Goal: Task Accomplishment & Management: Manage account settings

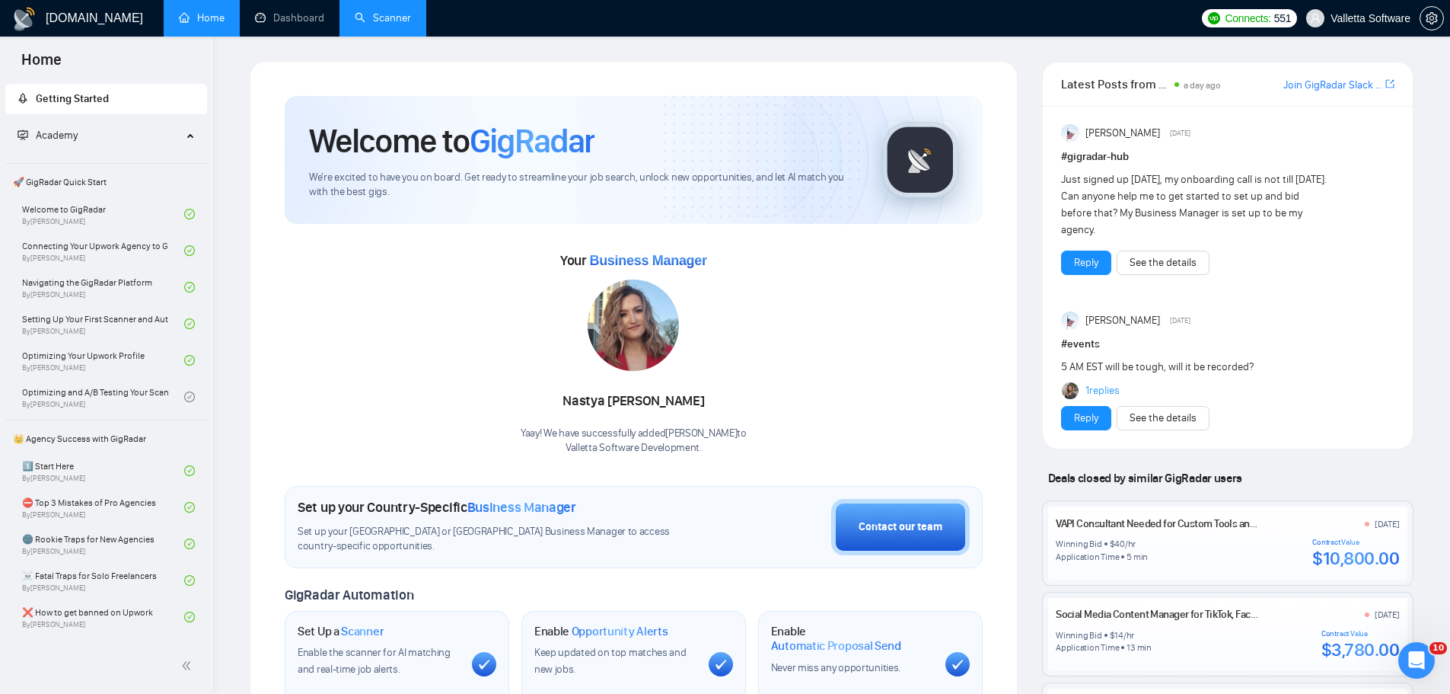
click at [360, 19] on link "Scanner" at bounding box center [383, 17] width 56 height 13
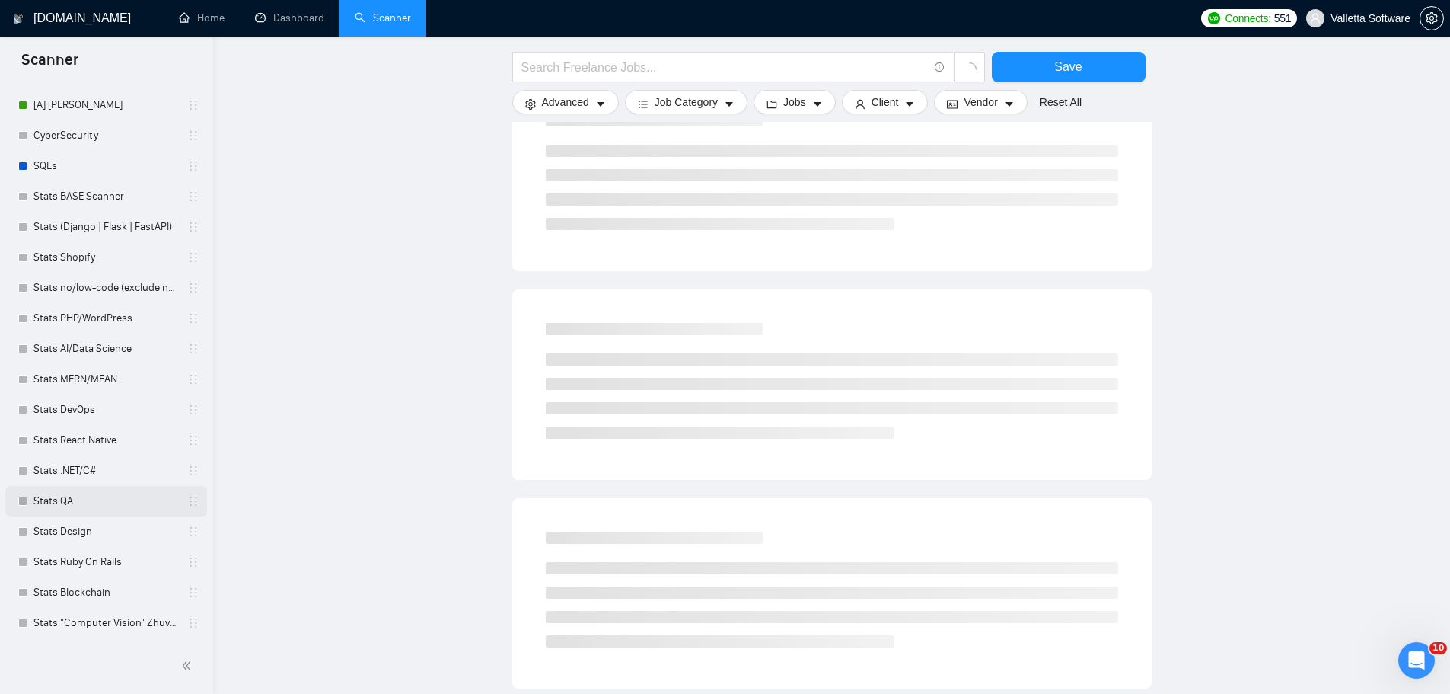
scroll to position [685, 0]
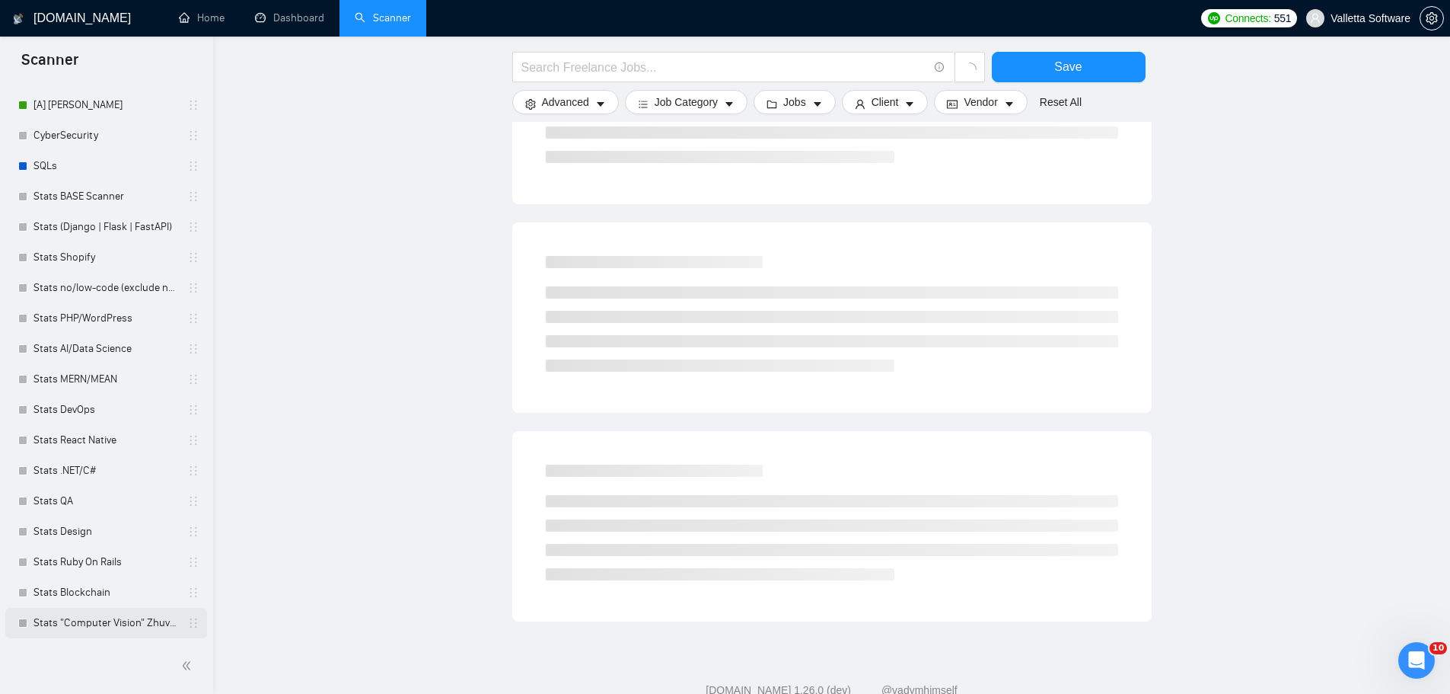
click at [96, 621] on link "Stats "Computer Vision" Zhuvagin" at bounding box center [106, 623] width 145 height 30
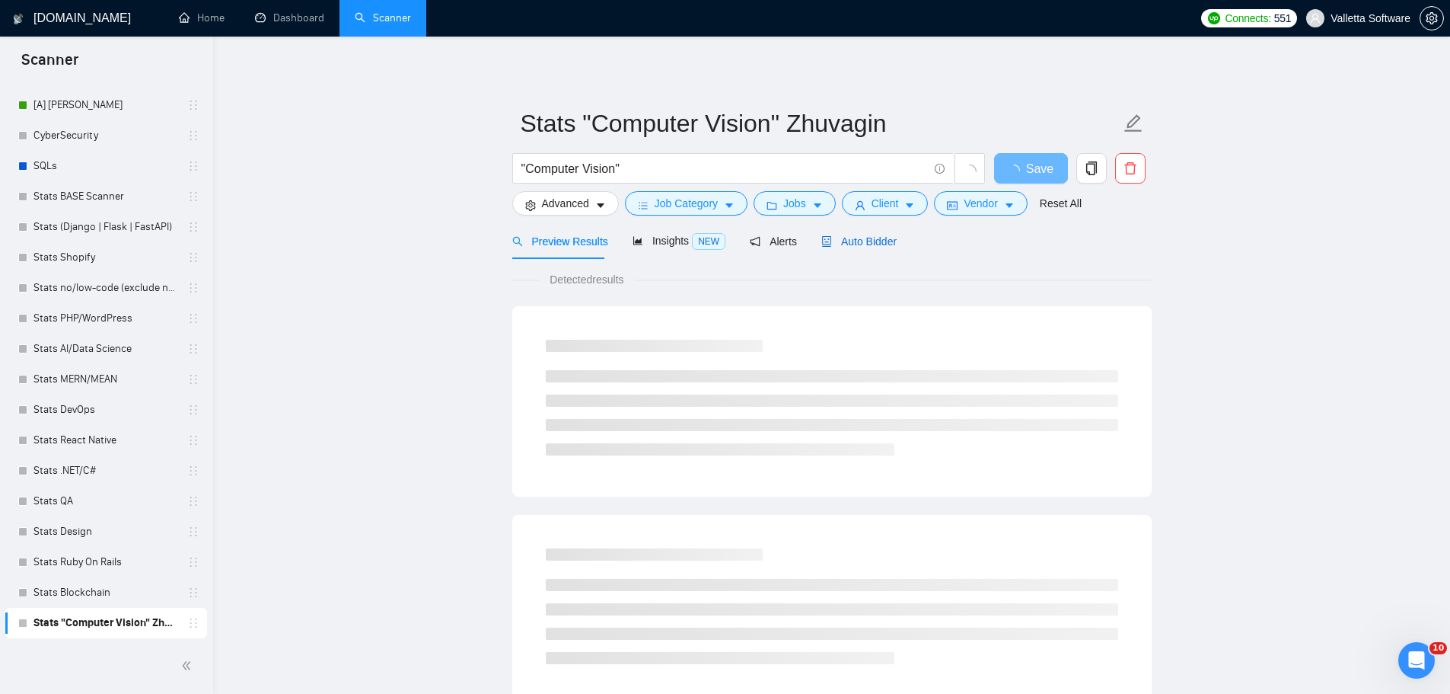
click at [871, 244] on span "Auto Bidder" at bounding box center [859, 241] width 75 height 12
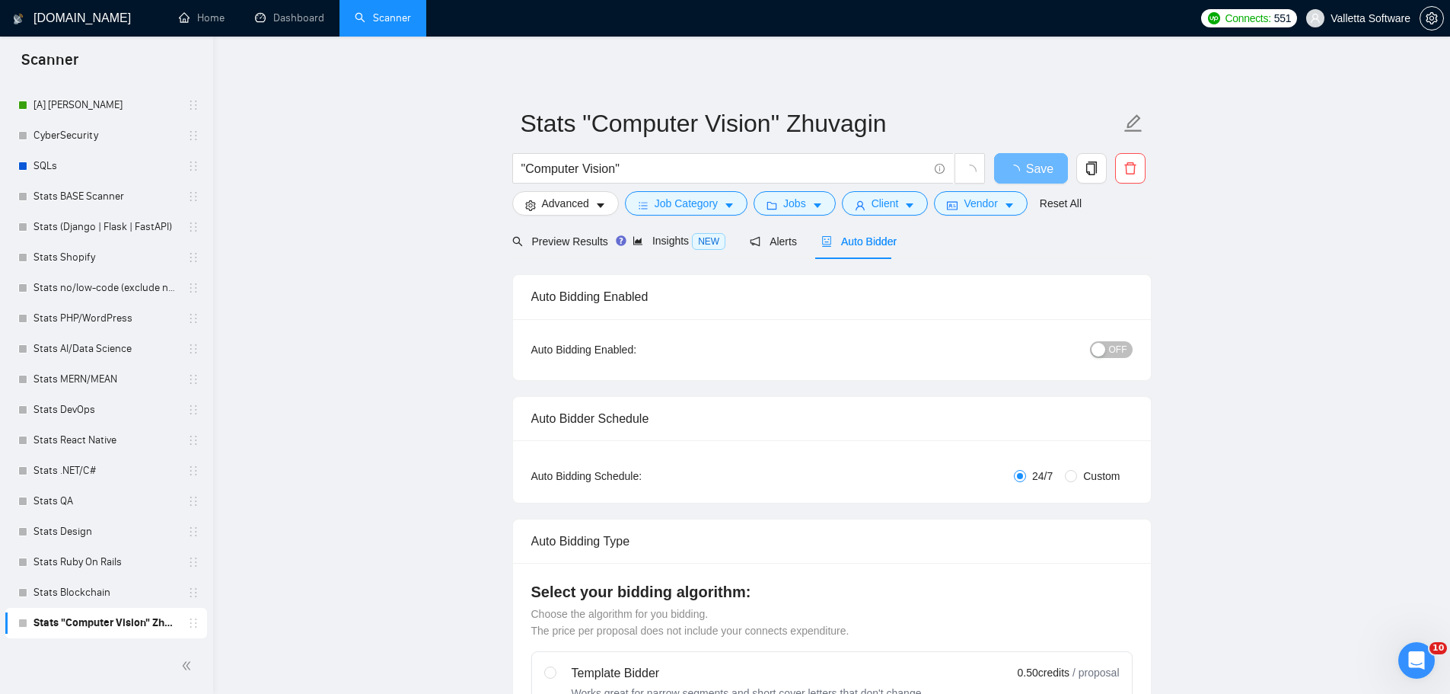
click at [1092, 346] on div "OFF" at bounding box center [1032, 349] width 200 height 18
click at [1096, 343] on div "button" at bounding box center [1099, 350] width 14 height 14
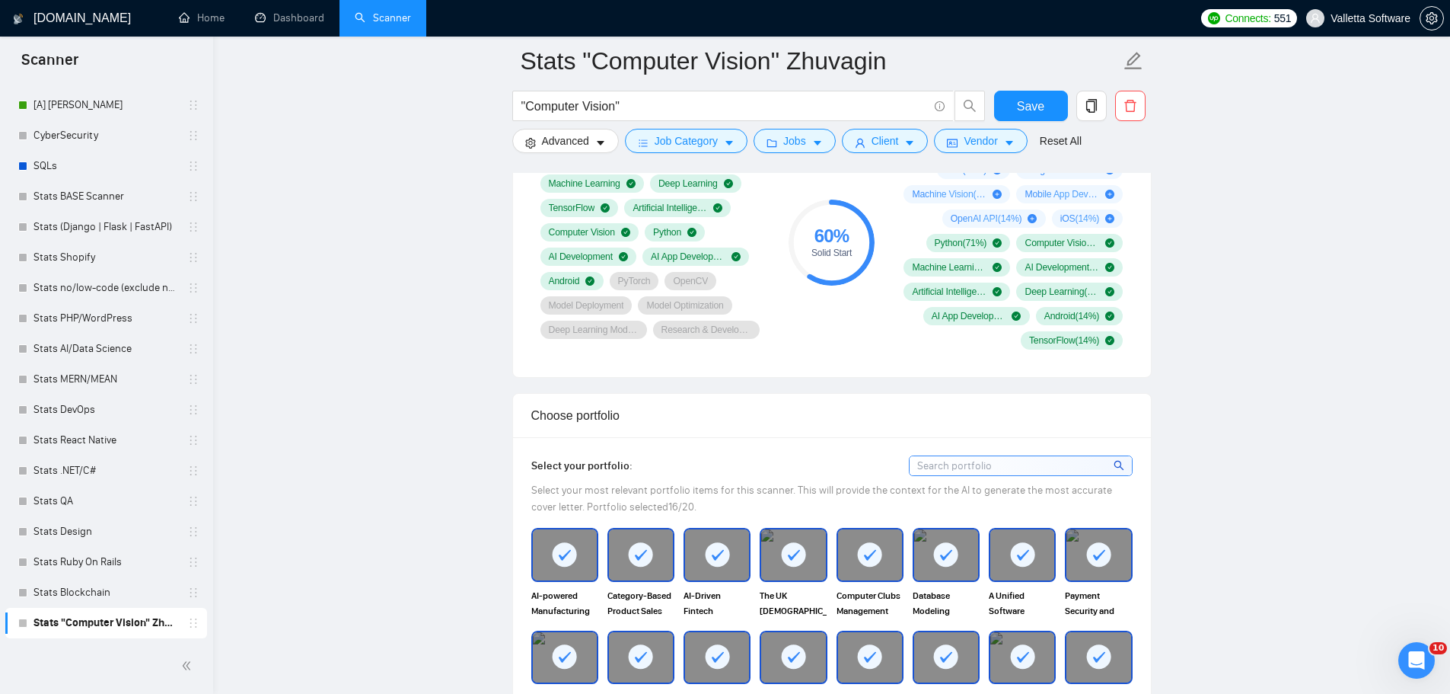
scroll to position [1066, 0]
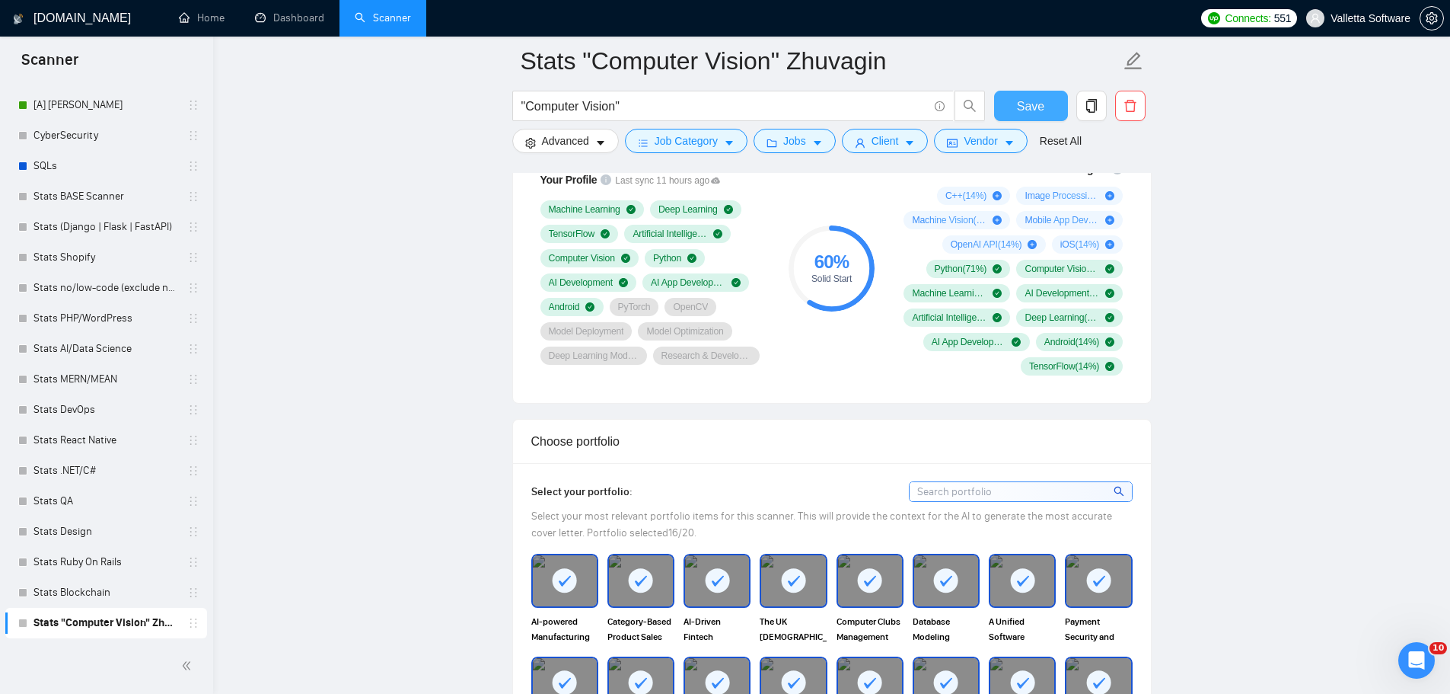
click at [1032, 98] on span "Save" at bounding box center [1030, 106] width 27 height 19
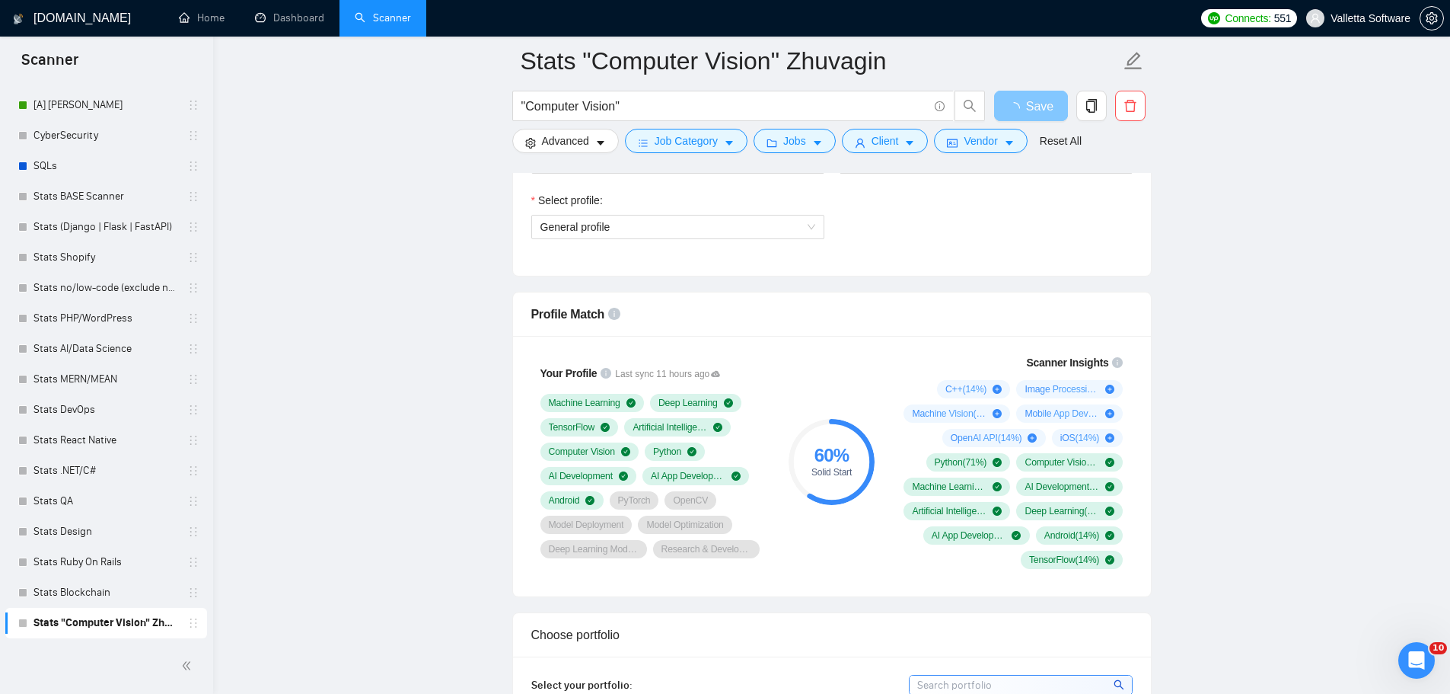
scroll to position [838, 0]
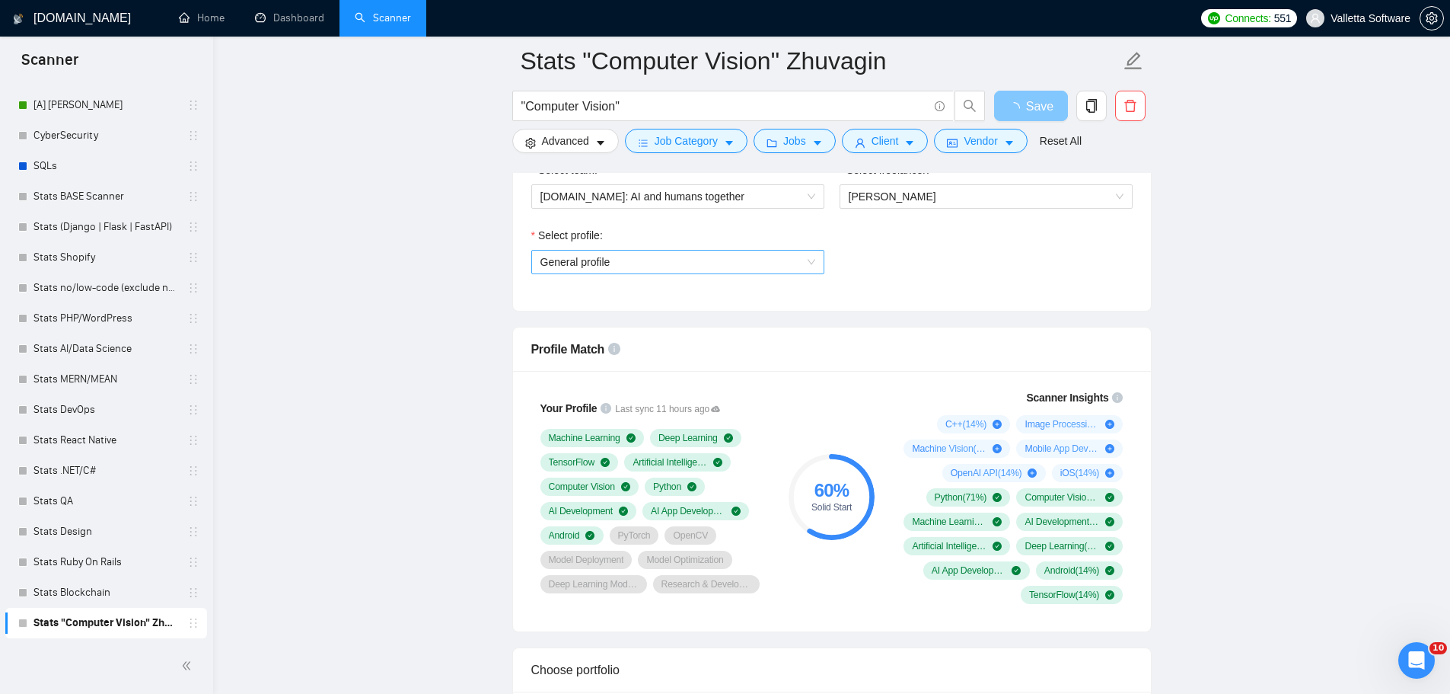
click at [729, 266] on span "General profile" at bounding box center [678, 262] width 275 height 23
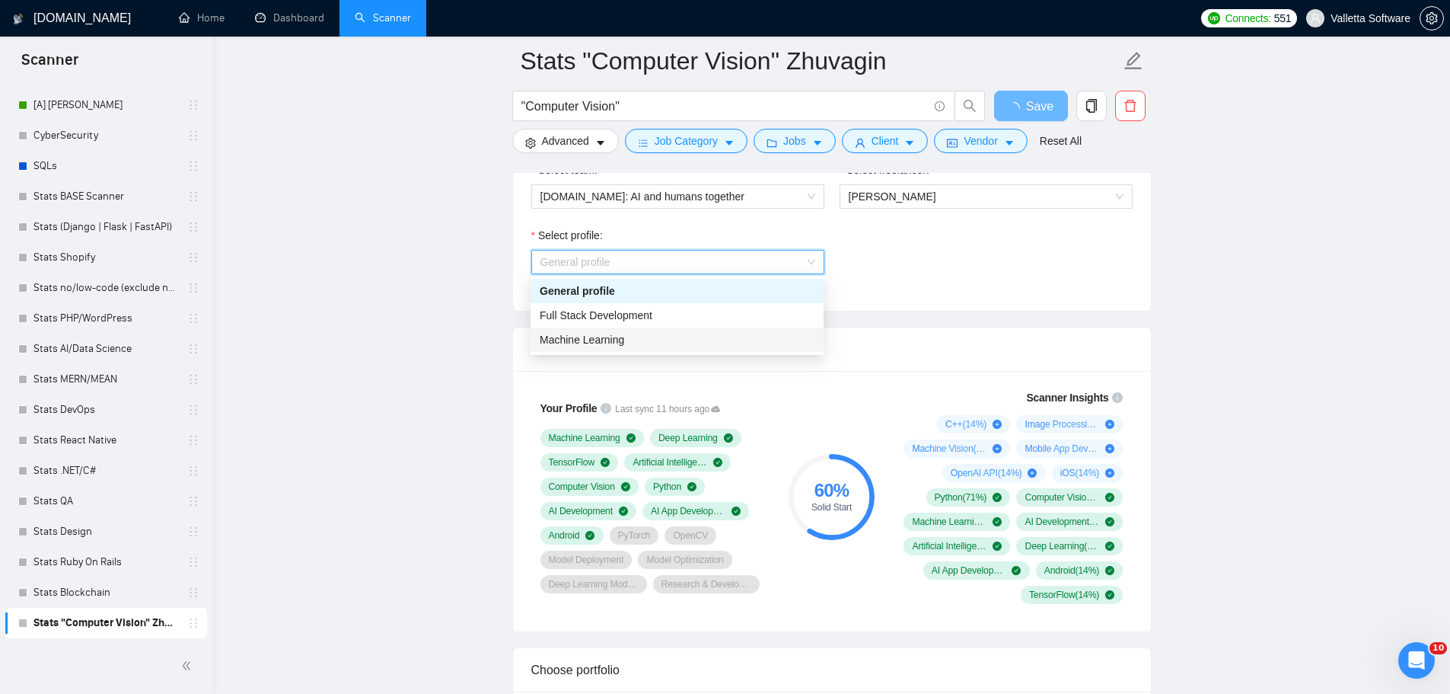
click at [690, 345] on div "Machine Learning" at bounding box center [677, 339] width 275 height 17
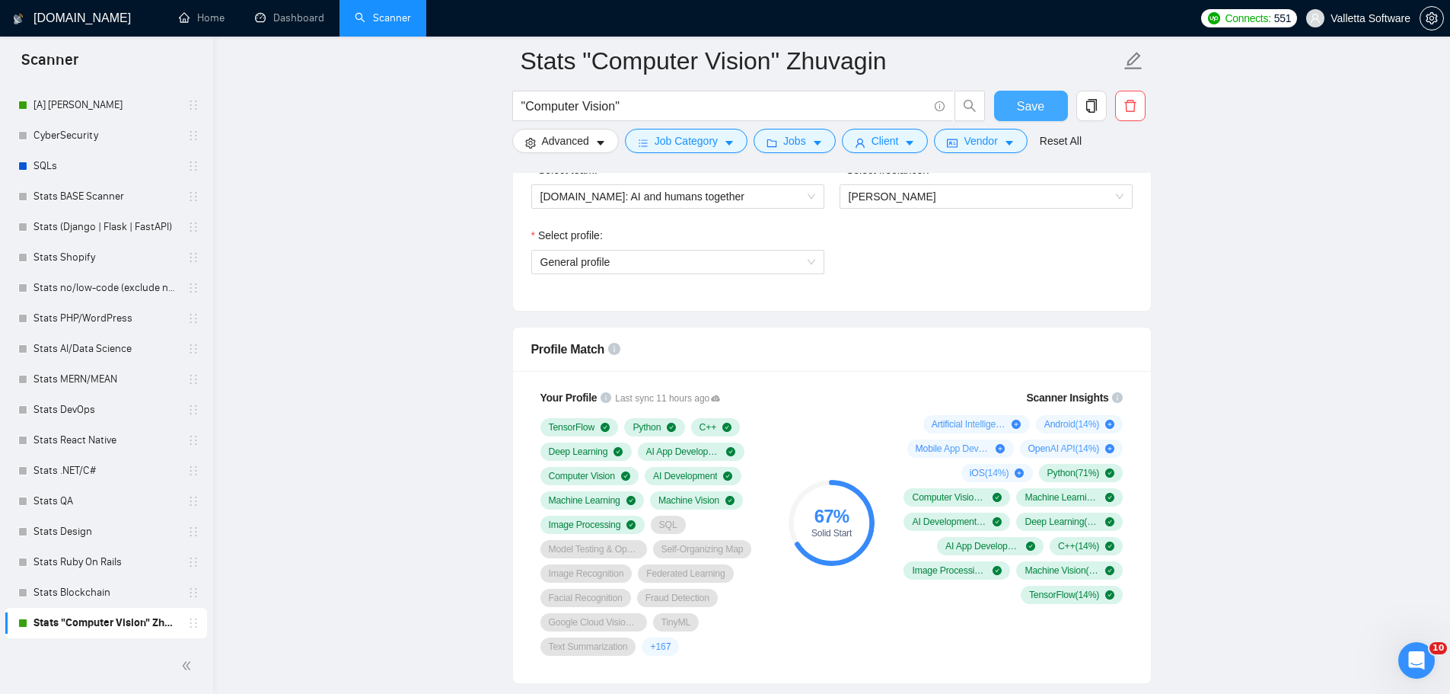
click at [1020, 101] on span "Save" at bounding box center [1030, 106] width 27 height 19
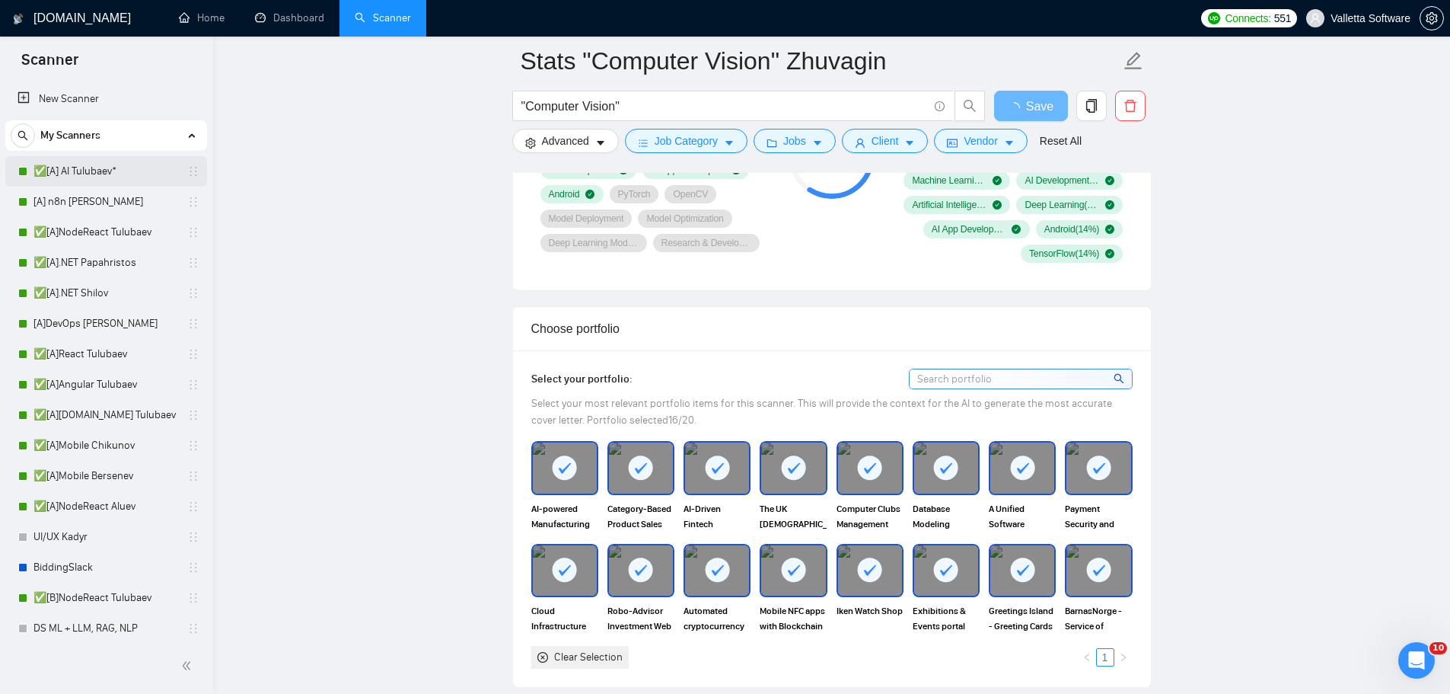
scroll to position [1142, 0]
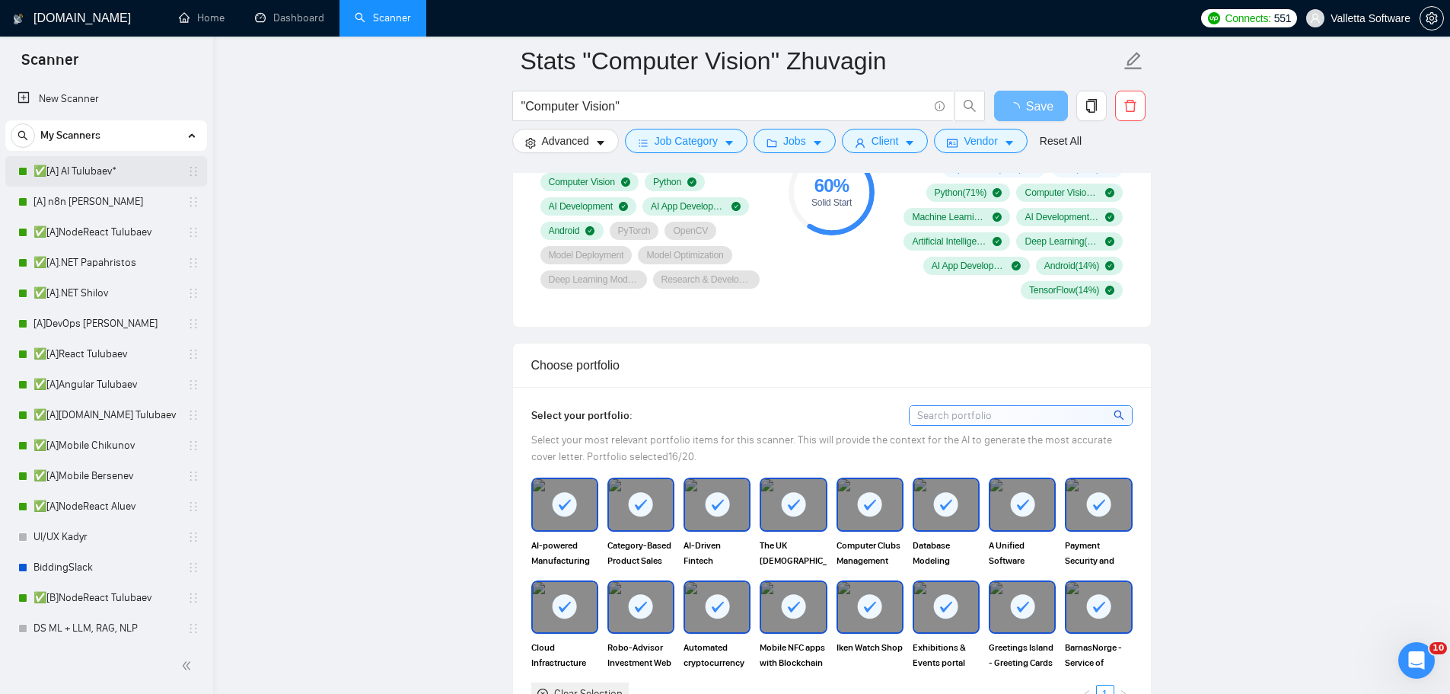
click at [95, 171] on link "✅[A] AI Tulubaev*" at bounding box center [106, 171] width 145 height 30
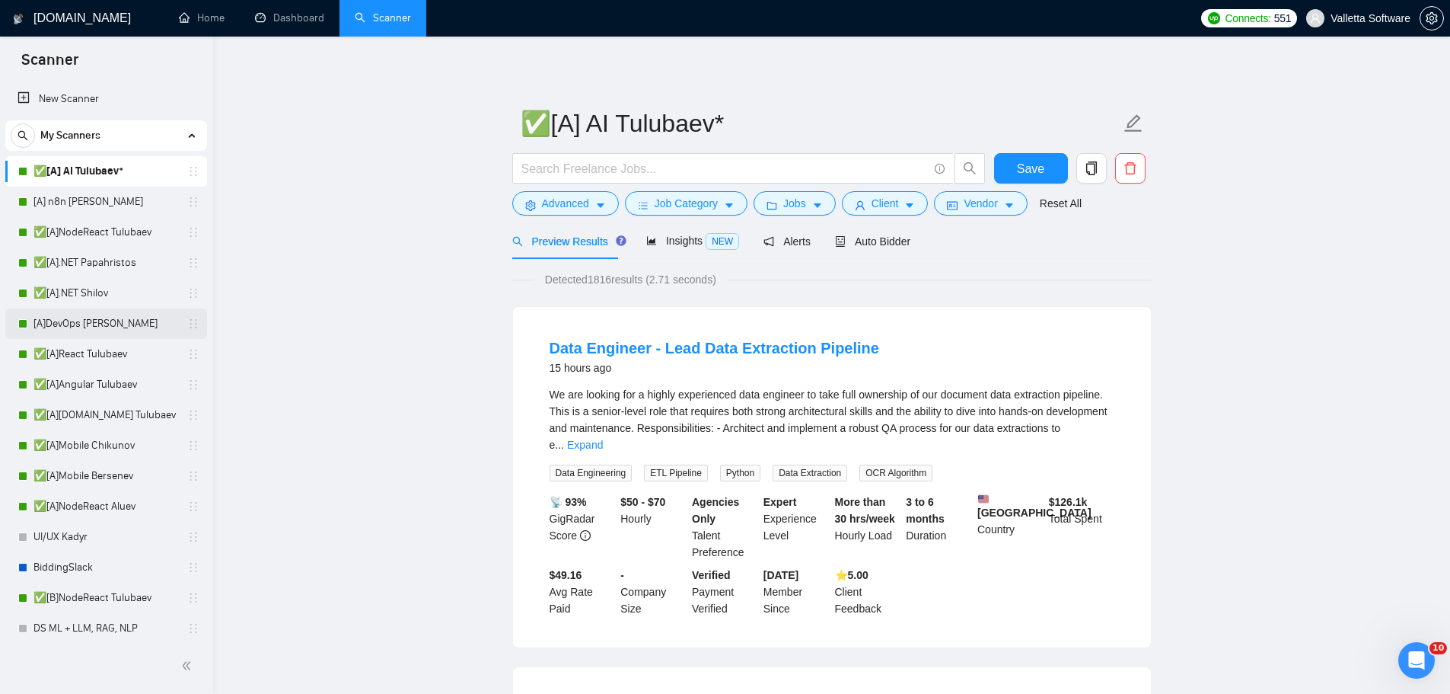
click at [98, 329] on link "[A]DevOps [PERSON_NAME]" at bounding box center [106, 323] width 145 height 30
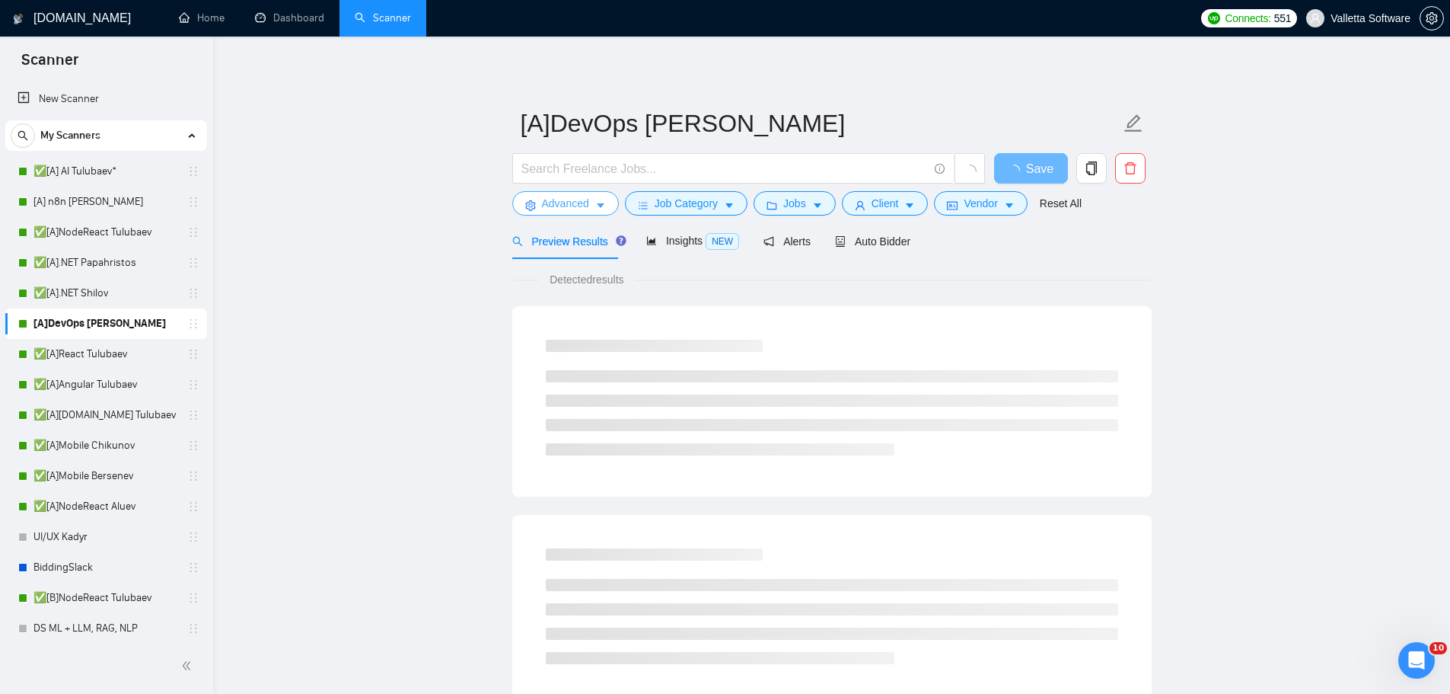
click at [591, 209] on button "Advanced" at bounding box center [565, 203] width 107 height 24
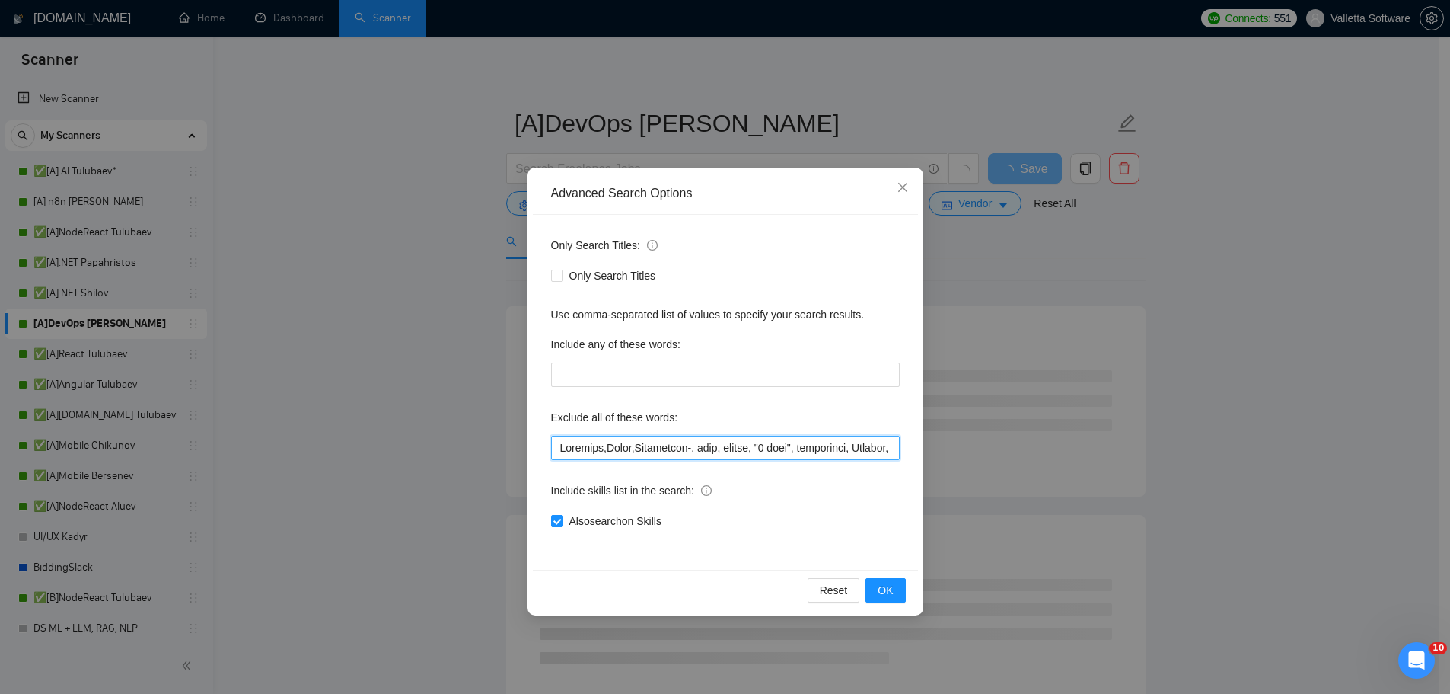
drag, startPoint x: 562, startPoint y: 441, endPoint x: 569, endPoint y: 447, distance: 9.2
click at [561, 442] on input "text" at bounding box center [725, 448] width 349 height 24
paste input "Video"
drag, startPoint x: 558, startPoint y: 448, endPoint x: 570, endPoint y: 452, distance: 12.0
click at [558, 448] on input "text" at bounding box center [725, 448] width 349 height 24
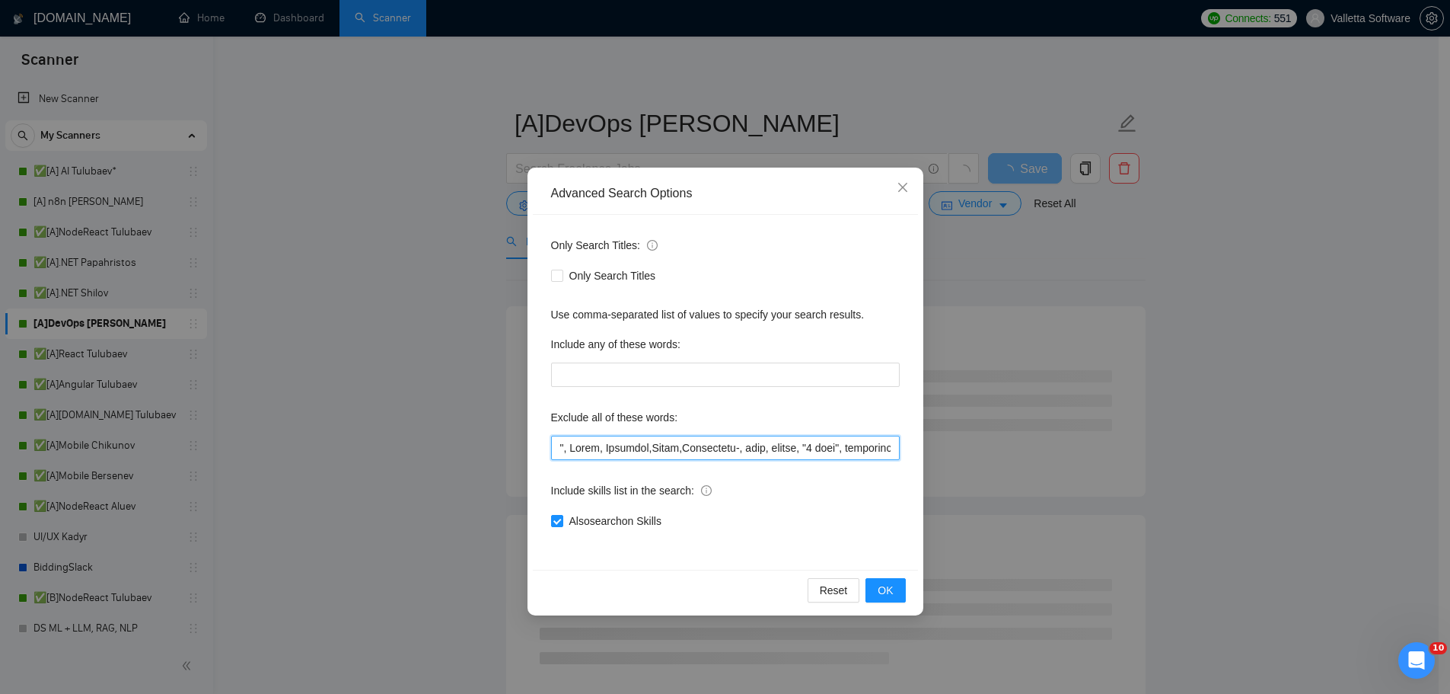
paste input "Stable Diffusion"
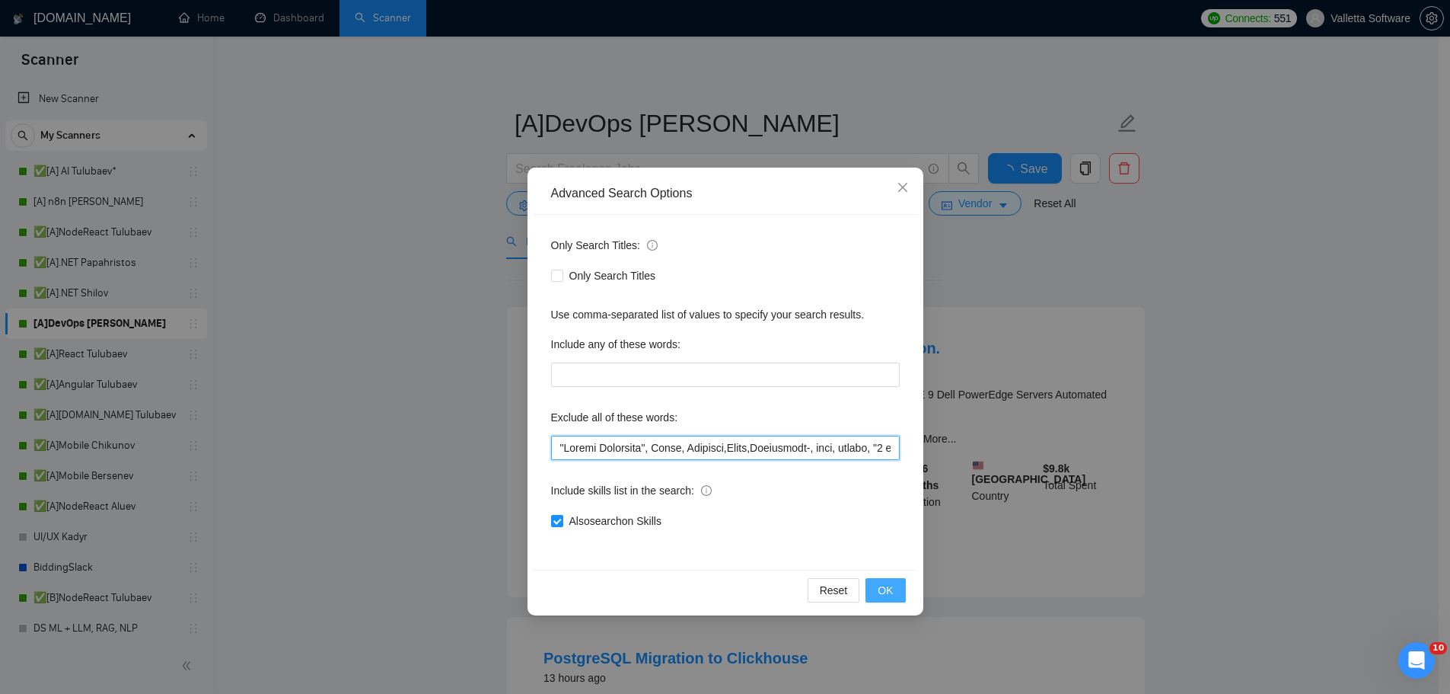
type input ""Stable Diffusion", Video, Recovery,Audit,Consultant-, rust, mentor, "1 hour", …"
click at [886, 582] on span "OK" at bounding box center [885, 590] width 15 height 17
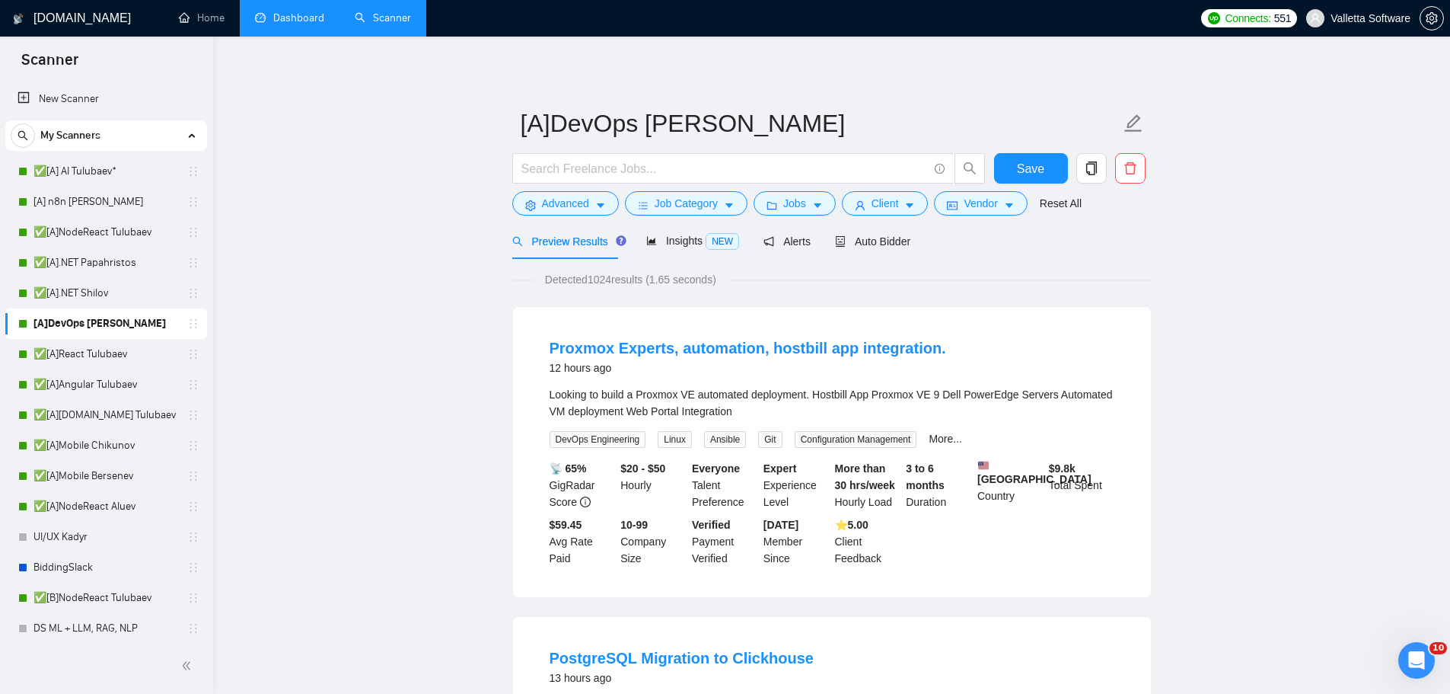
click at [283, 18] on link "Dashboard" at bounding box center [289, 17] width 69 height 13
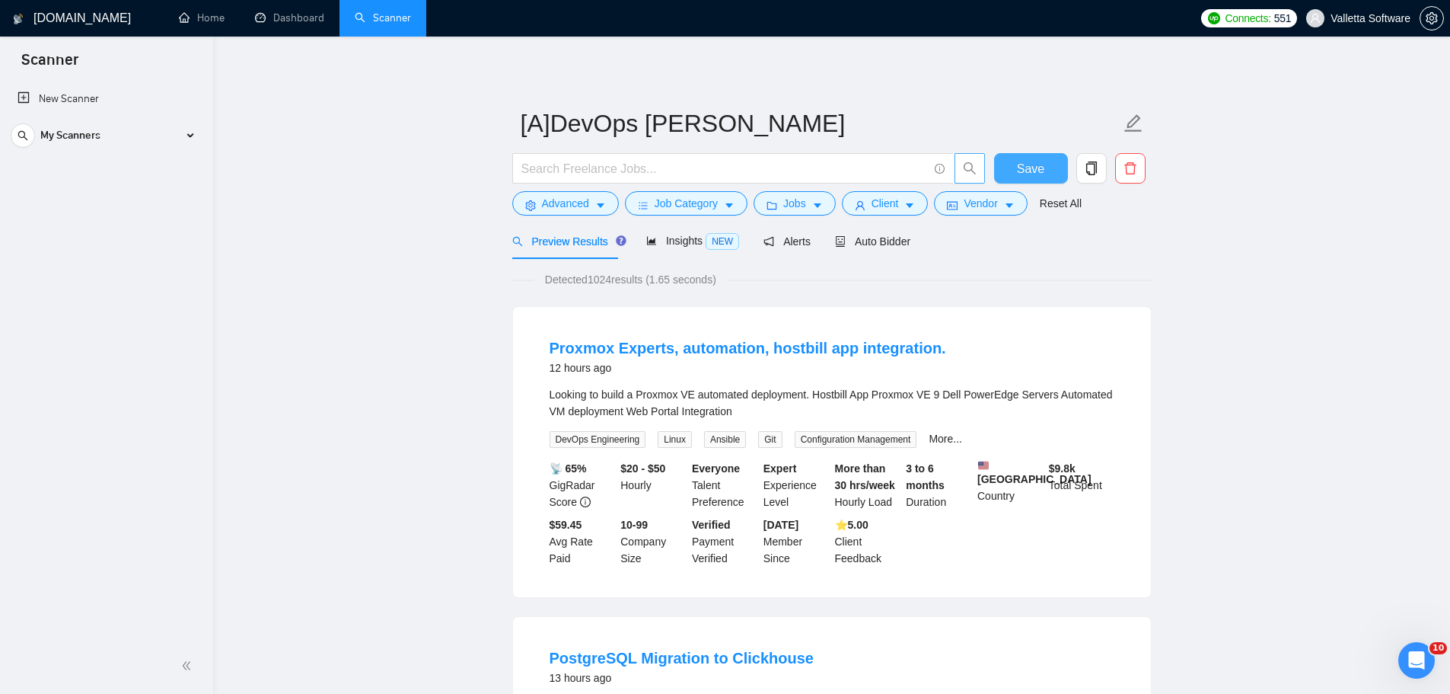
click at [1013, 171] on button "Save" at bounding box center [1031, 168] width 74 height 30
click at [564, 202] on span "Advanced" at bounding box center [565, 203] width 47 height 17
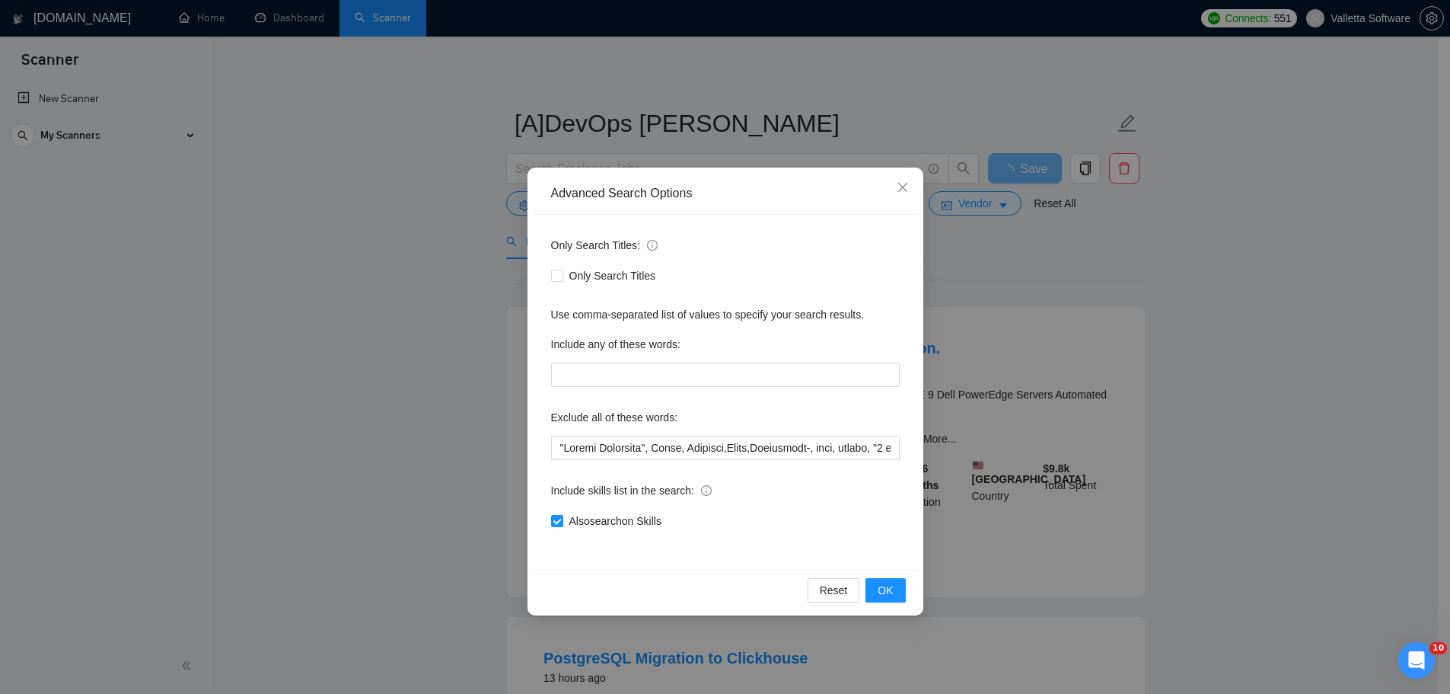
click at [484, 213] on div "Advanced Search Options Only Search Titles: Only Search Titles Use comma-separa…" at bounding box center [725, 347] width 1450 height 694
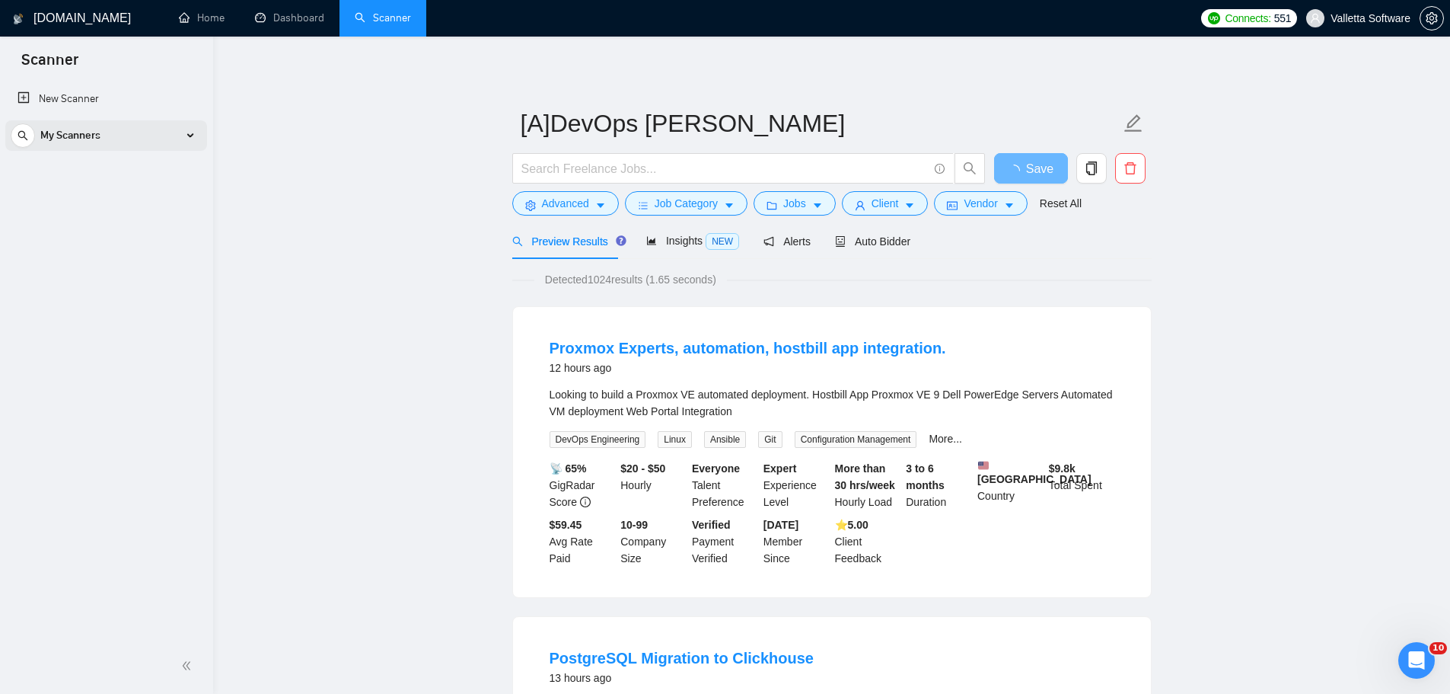
click at [193, 142] on div "My Scanners" at bounding box center [106, 135] width 191 height 30
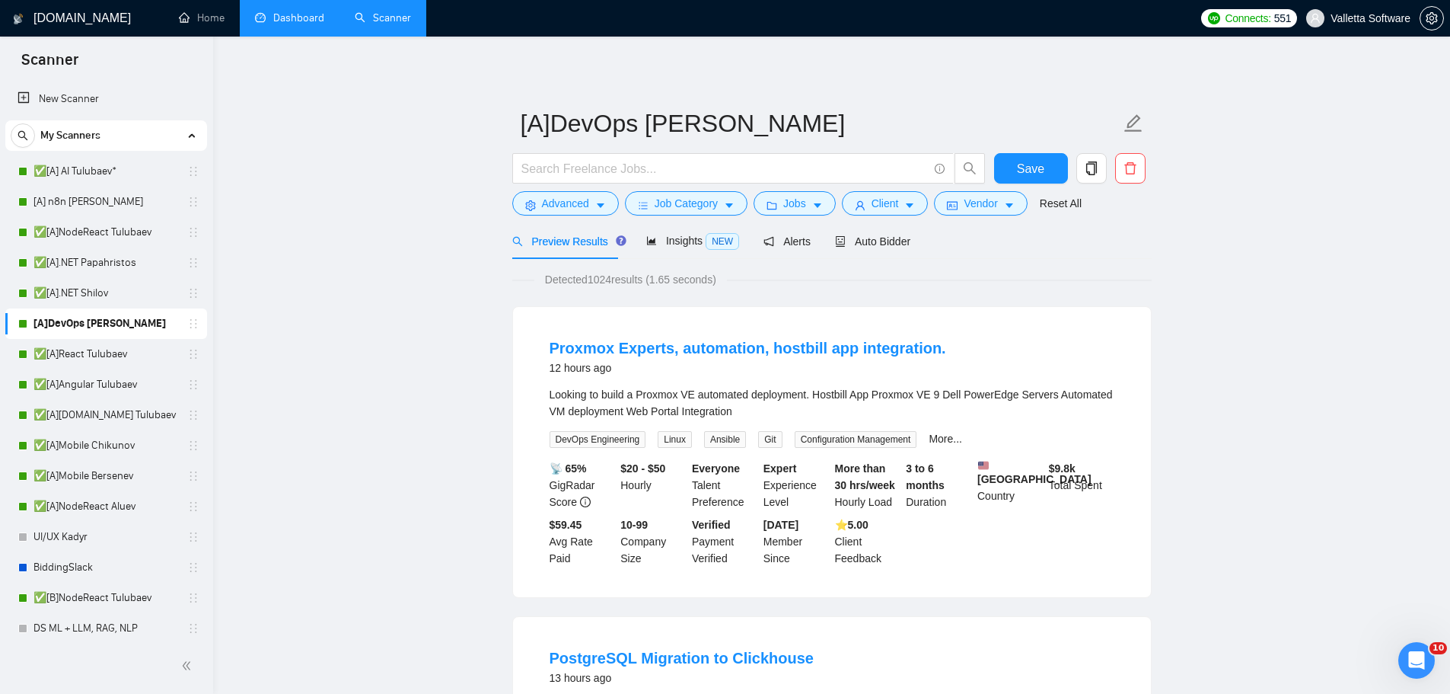
click at [318, 24] on link "Dashboard" at bounding box center [289, 17] width 69 height 13
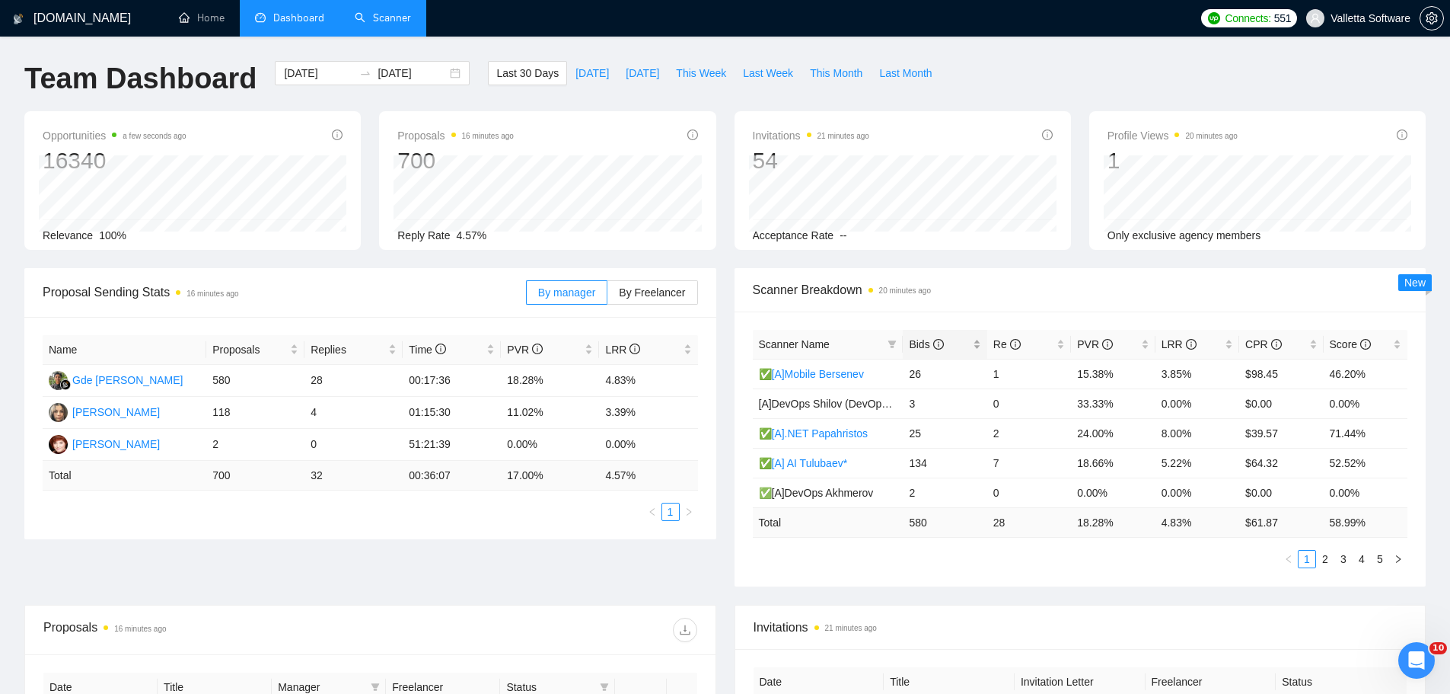
click at [917, 352] on span "Bids" at bounding box center [939, 344] width 60 height 17
click at [677, 73] on span "This Week" at bounding box center [701, 73] width 50 height 17
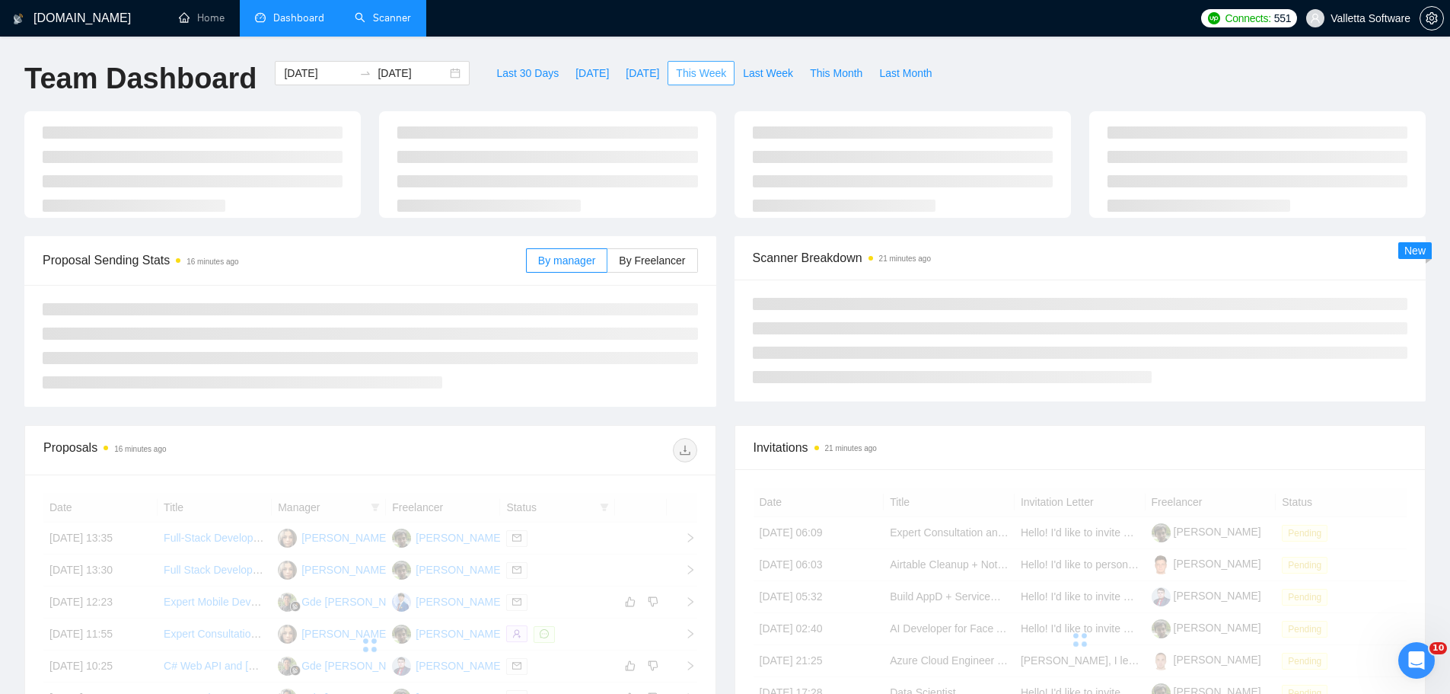
type input "[DATE]"
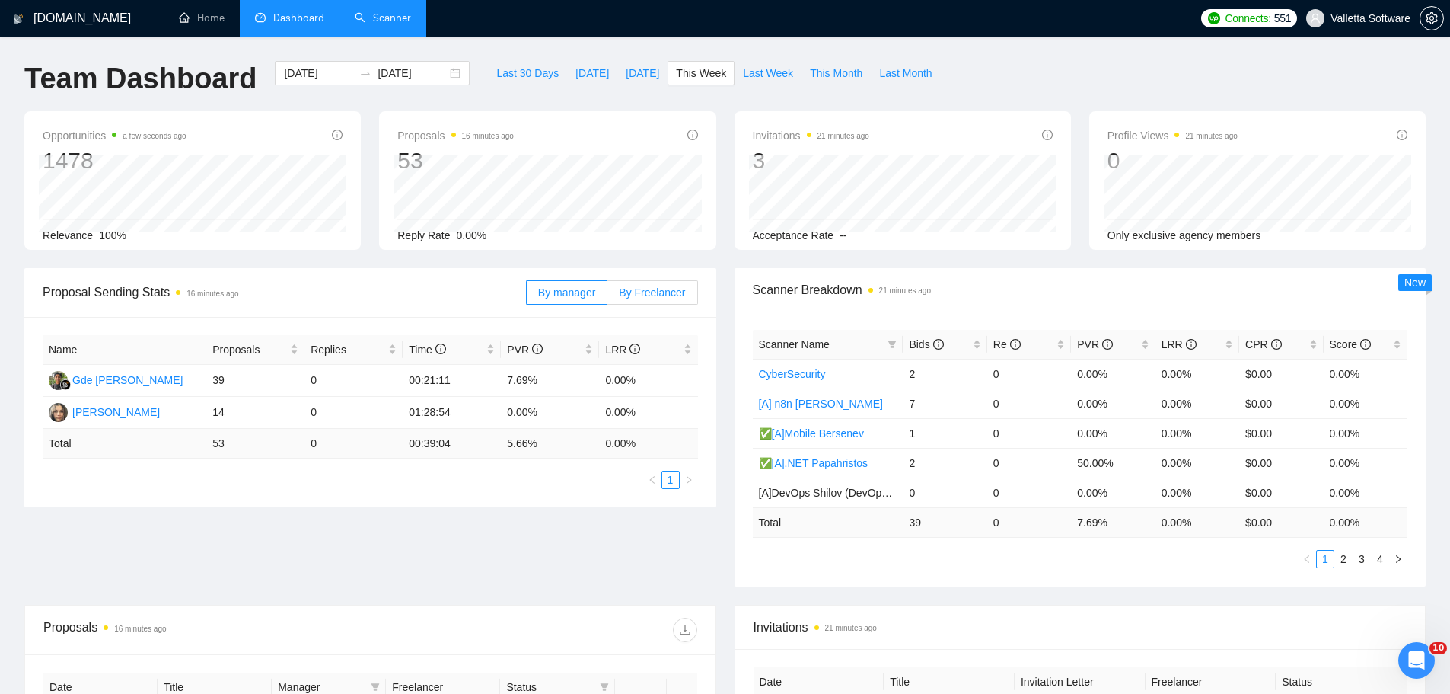
click at [642, 287] on span "By Freelancer" at bounding box center [652, 292] width 66 height 12
click at [608, 296] on input "By Freelancer" at bounding box center [608, 296] width 0 height 0
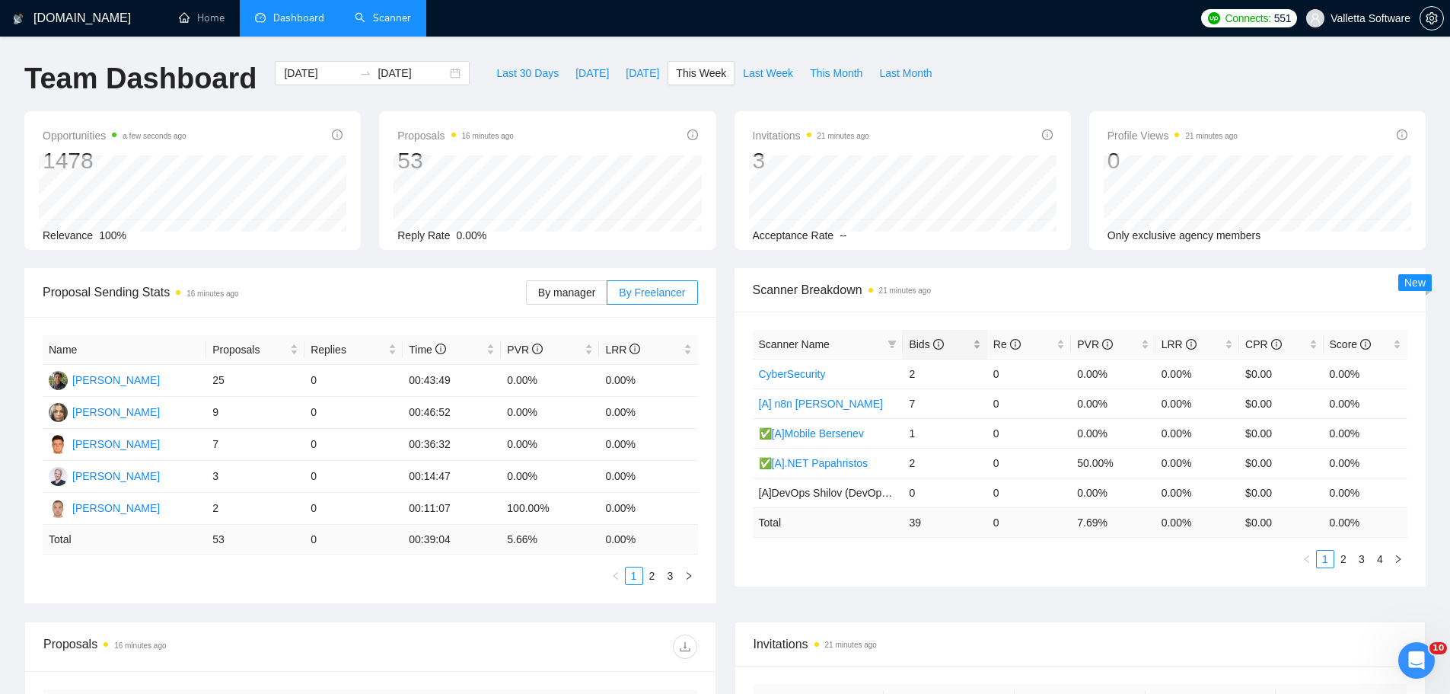
click at [947, 340] on span "Bids" at bounding box center [939, 344] width 60 height 17
click at [745, 70] on span "Last Week" at bounding box center [768, 73] width 50 height 17
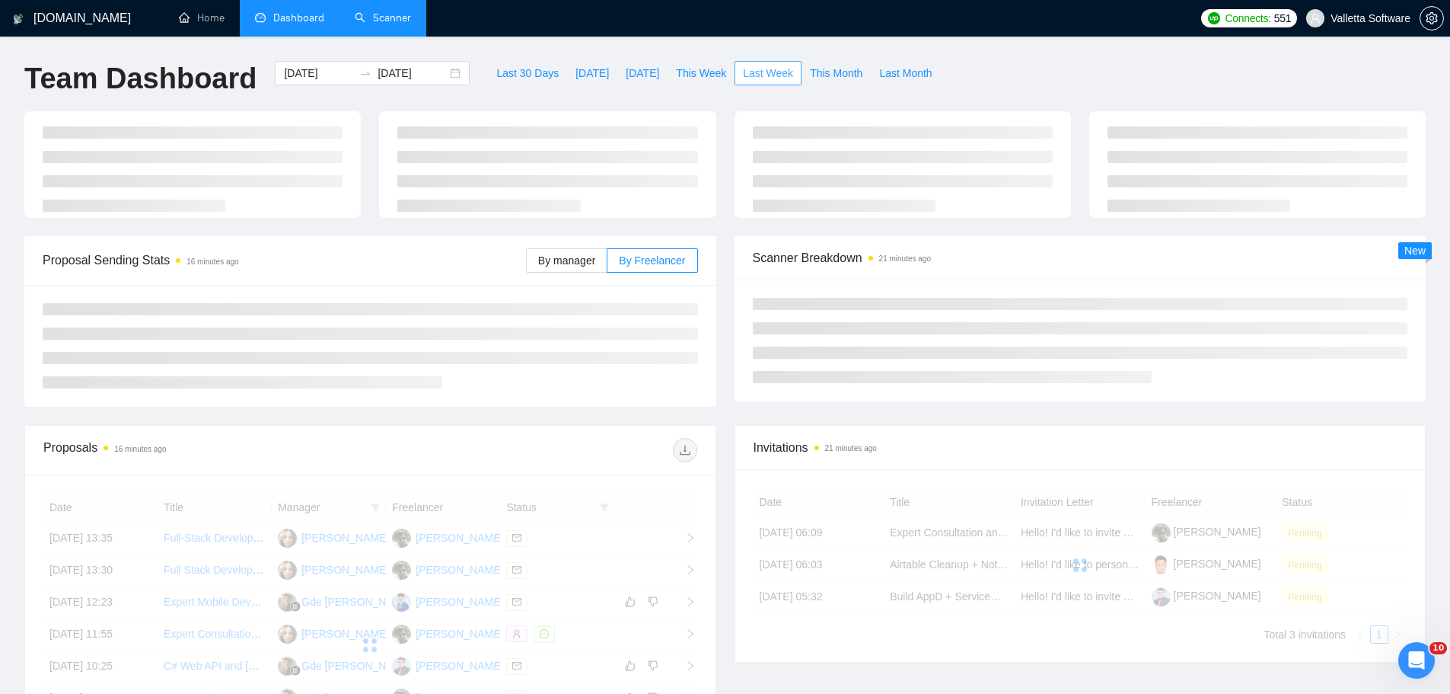
type input "[DATE]"
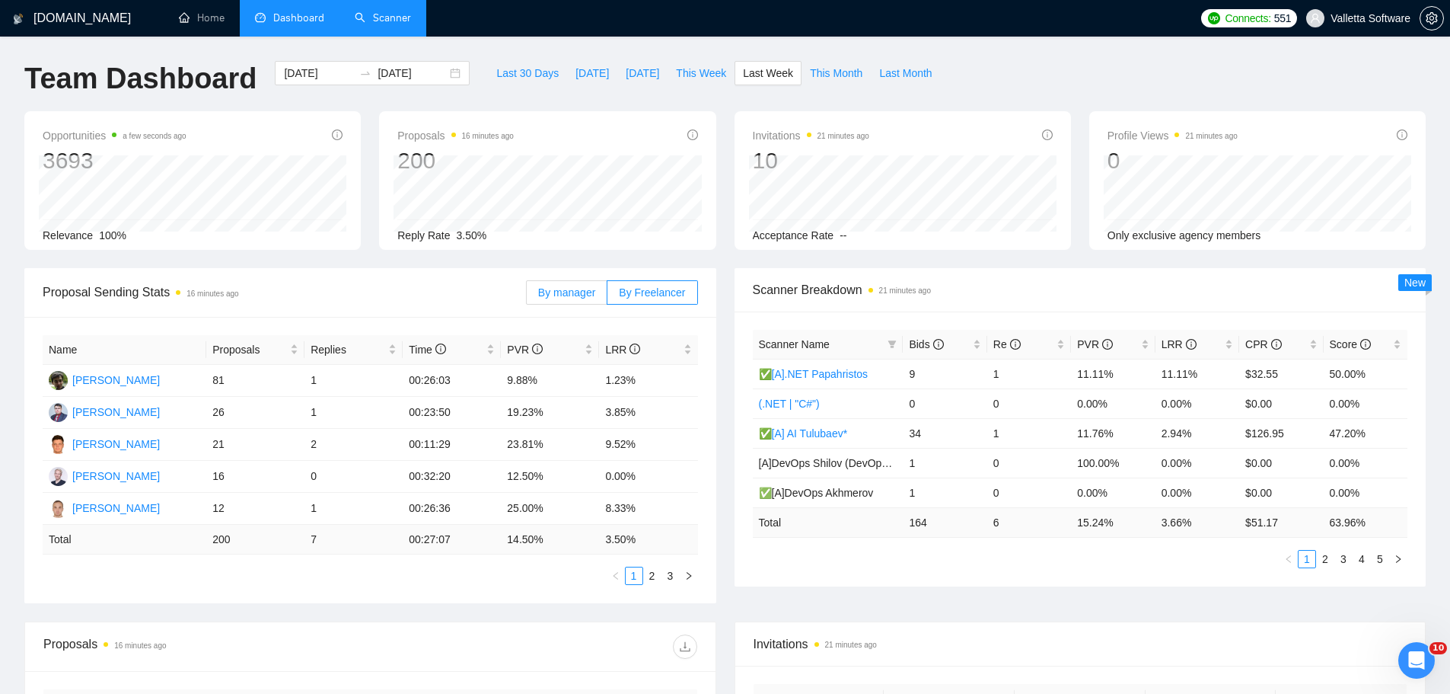
click at [553, 293] on span "By manager" at bounding box center [566, 292] width 57 height 12
click at [527, 296] on input "By manager" at bounding box center [527, 296] width 0 height 0
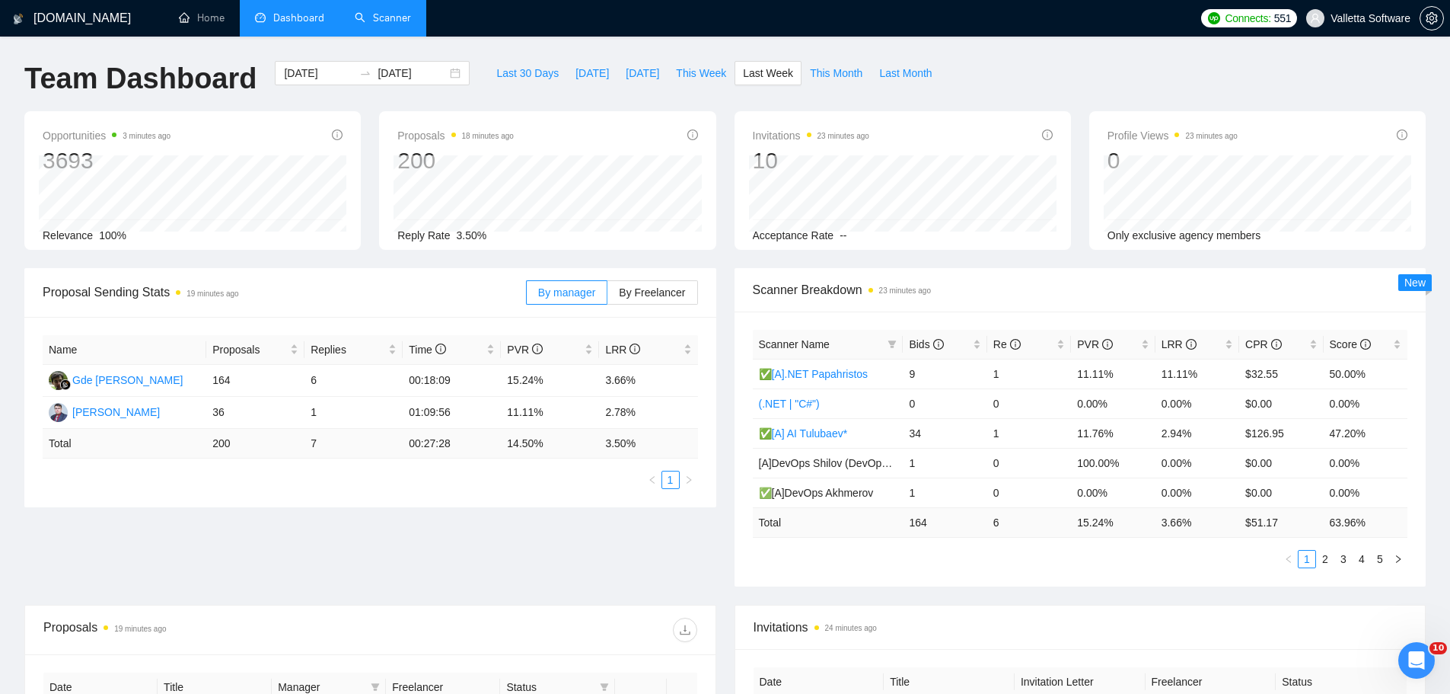
click at [402, 24] on link "Scanner" at bounding box center [383, 17] width 56 height 13
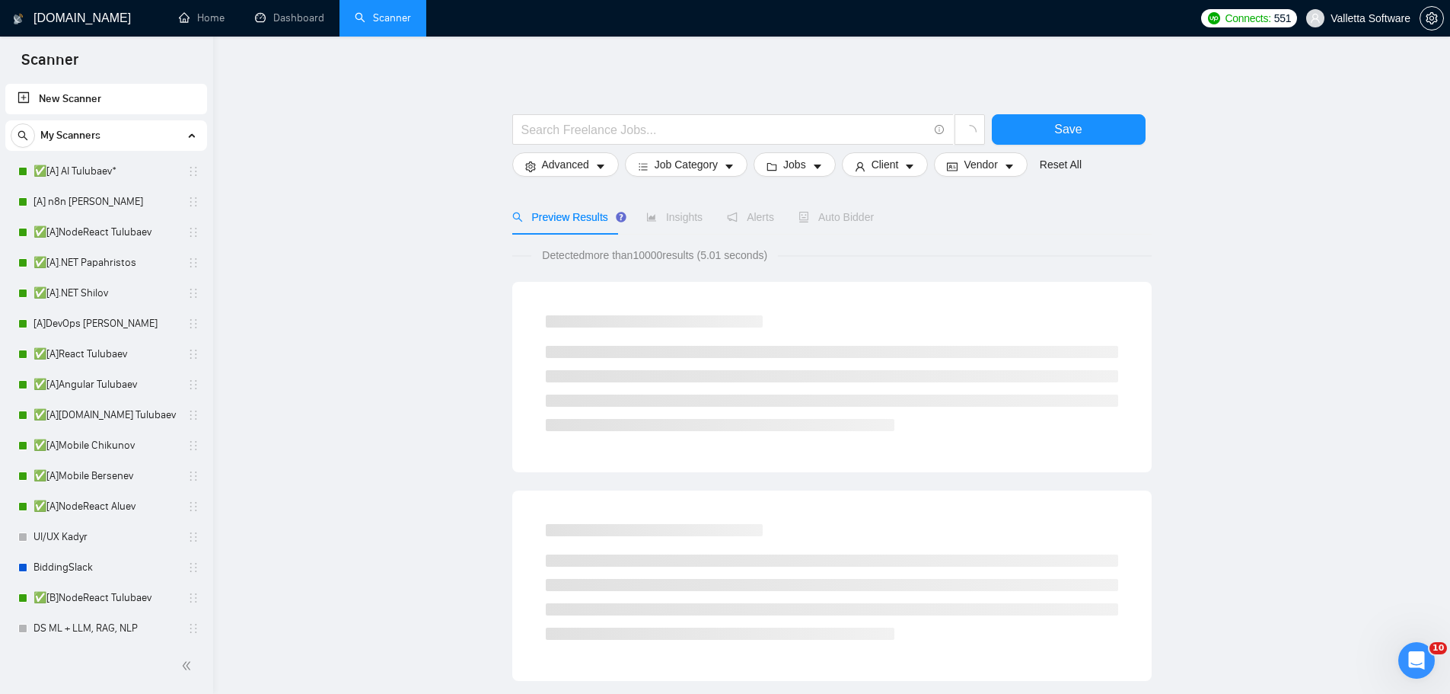
click at [295, 413] on main "Save Advanced Job Category Jobs Client Vendor Reset All Preview Results Insight…" at bounding box center [832, 702] width 1189 height 1282
click at [81, 294] on link "✅[A].NET Shilov" at bounding box center [106, 293] width 145 height 30
click at [65, 321] on link "[A]DevOps [PERSON_NAME]" at bounding box center [106, 323] width 145 height 30
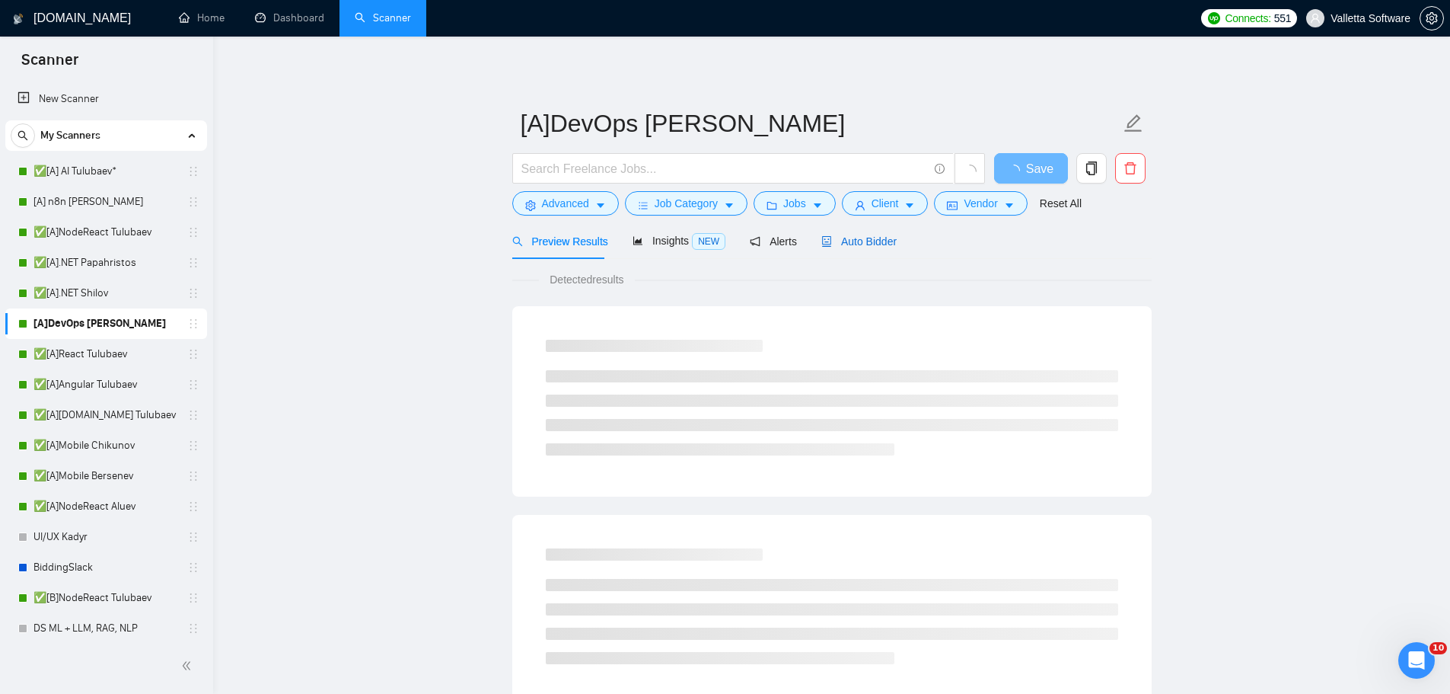
click at [842, 241] on span "Auto Bidder" at bounding box center [859, 241] width 75 height 12
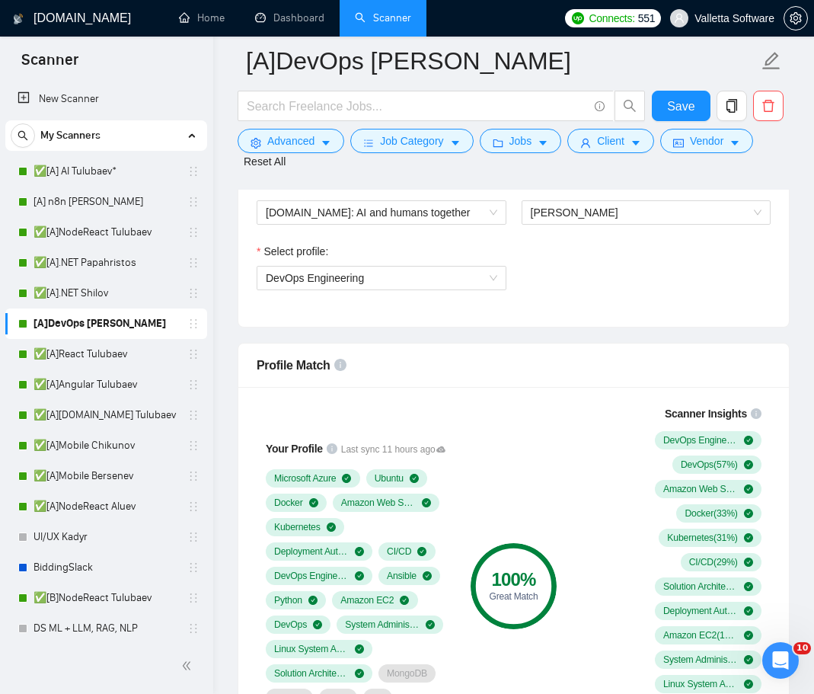
scroll to position [838, 0]
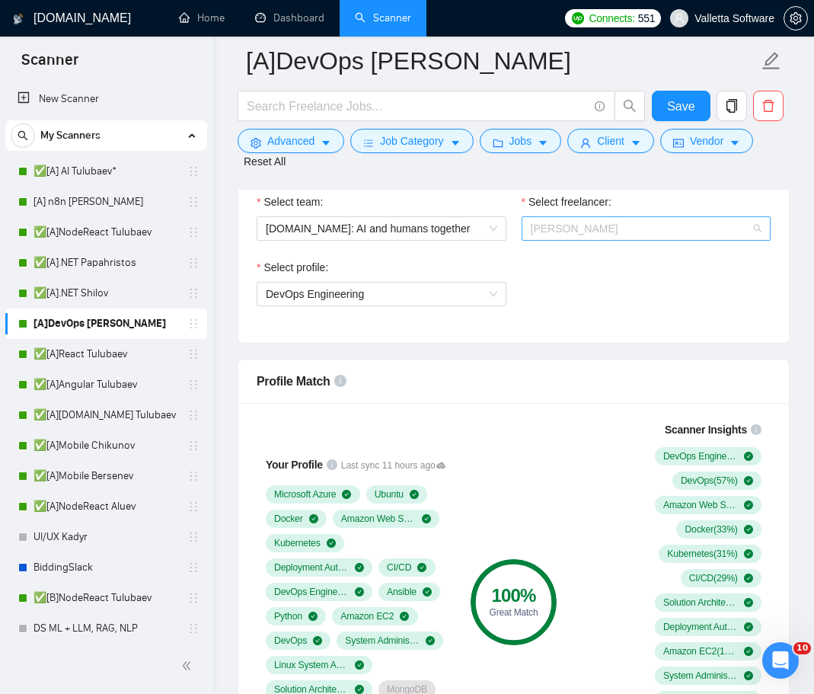
click at [605, 217] on span "[PERSON_NAME]" at bounding box center [646, 228] width 231 height 23
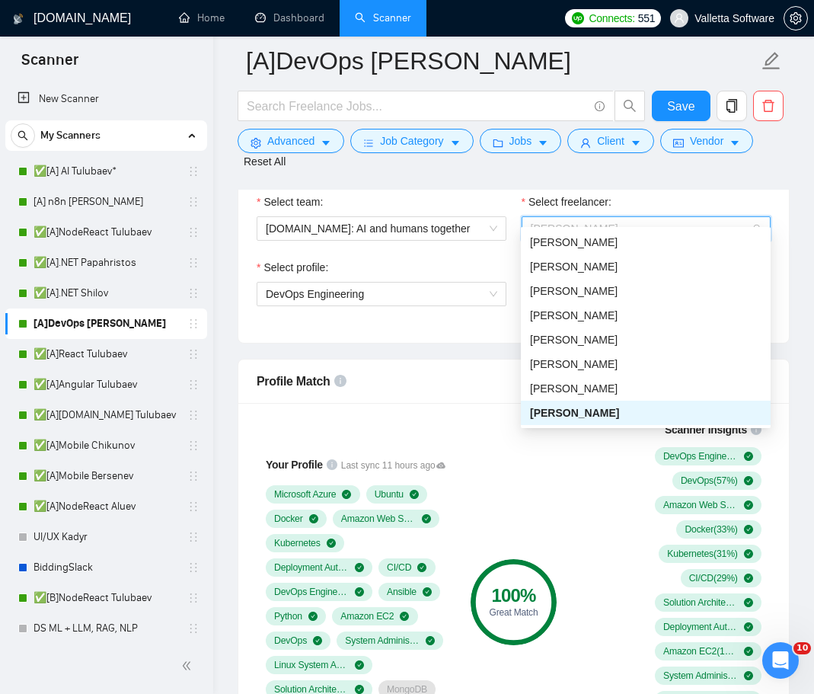
click at [602, 217] on span "[PERSON_NAME]" at bounding box center [646, 228] width 231 height 23
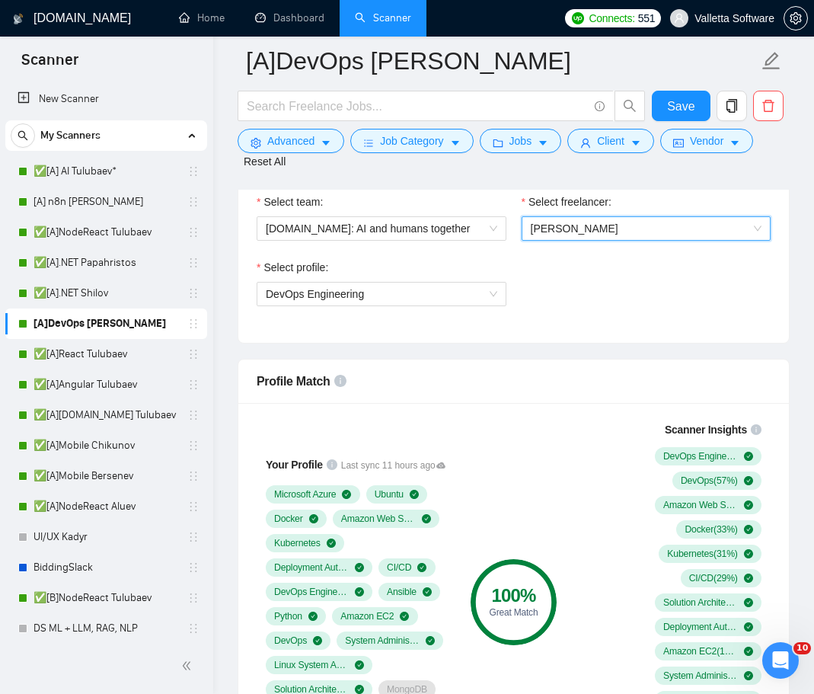
click at [568, 222] on span "[PERSON_NAME]" at bounding box center [575, 228] width 88 height 12
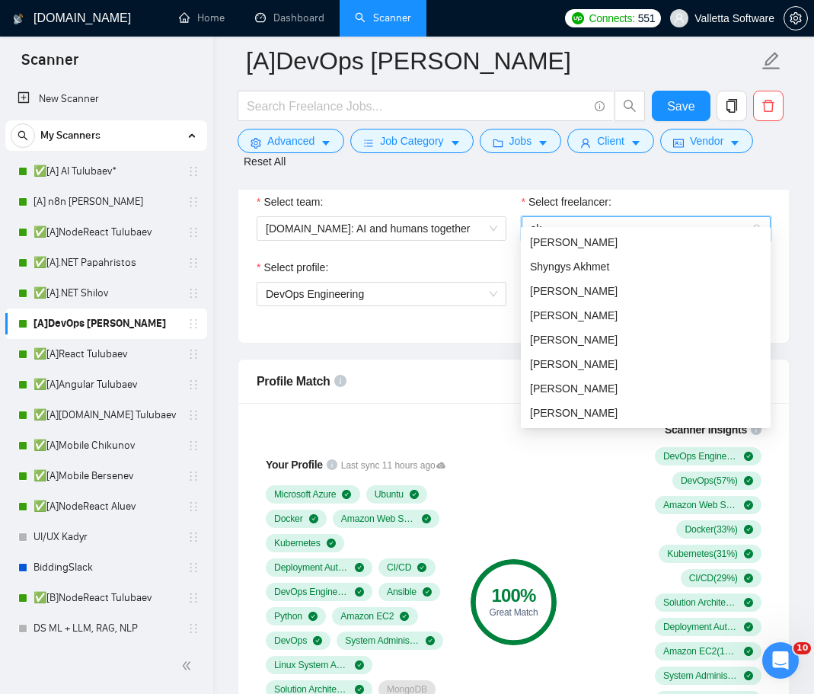
scroll to position [85, 0]
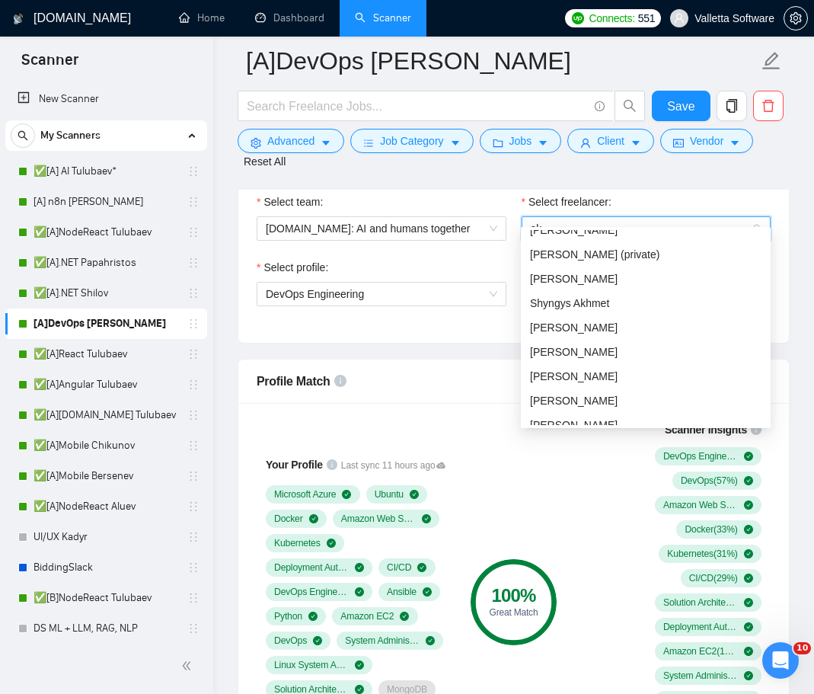
type input "akh"
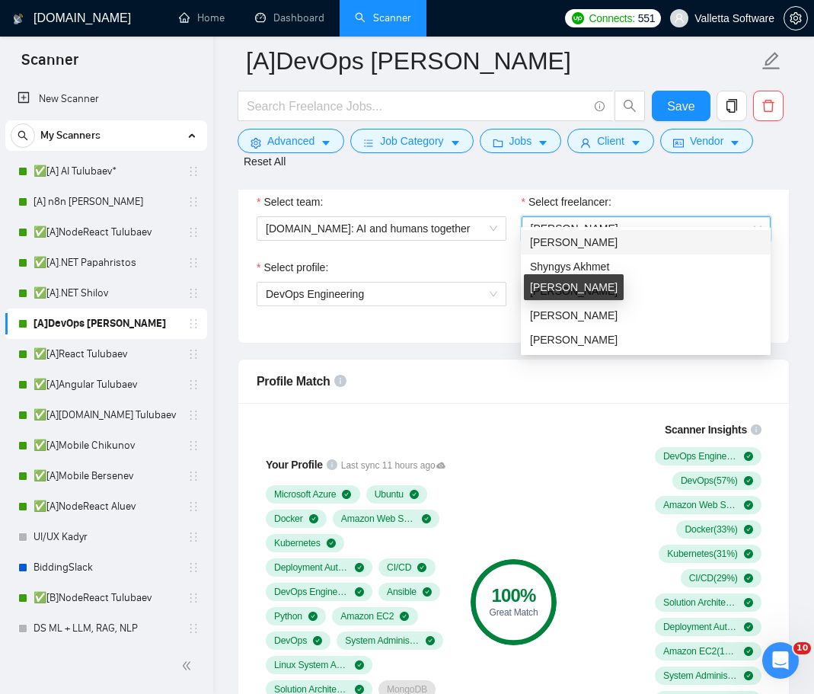
click at [613, 296] on div "[PERSON_NAME]" at bounding box center [574, 287] width 100 height 26
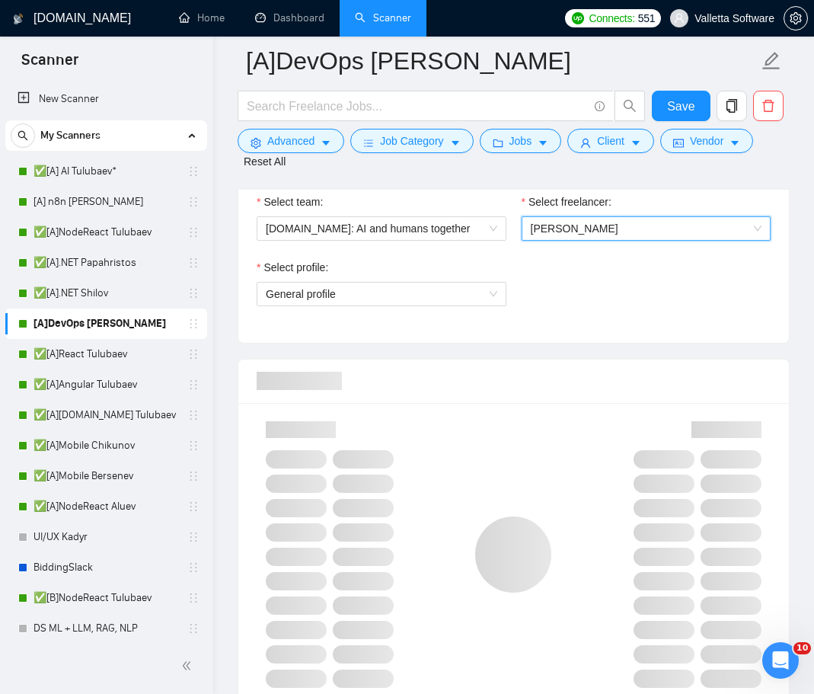
click at [566, 222] on span "[PERSON_NAME]" at bounding box center [575, 228] width 88 height 12
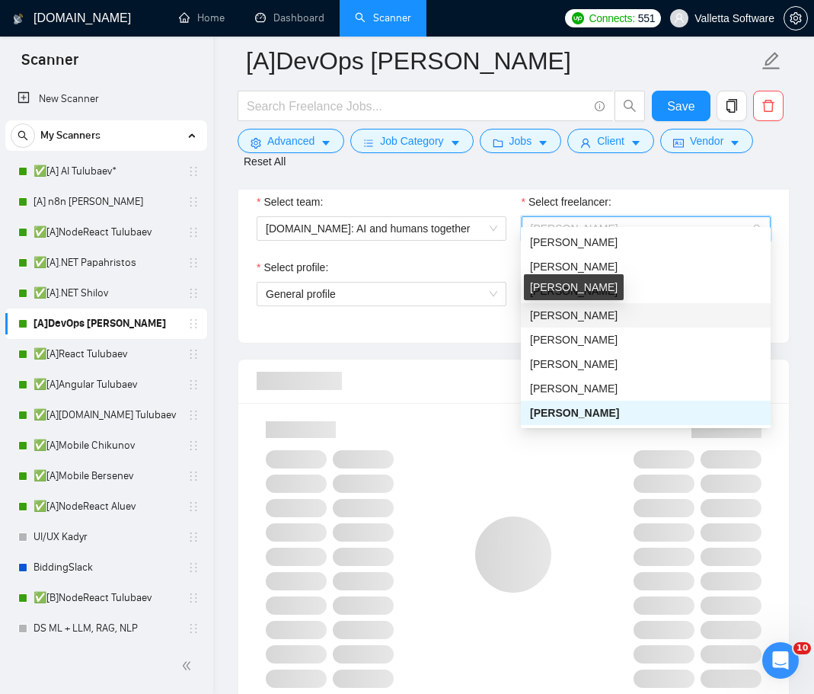
click at [602, 315] on span "[PERSON_NAME]" at bounding box center [574, 315] width 88 height 12
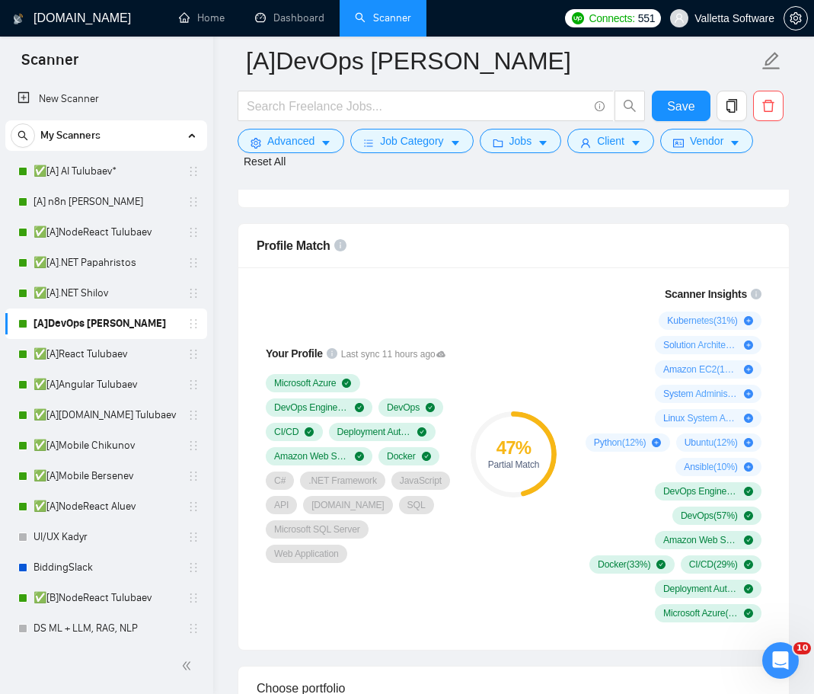
scroll to position [990, 0]
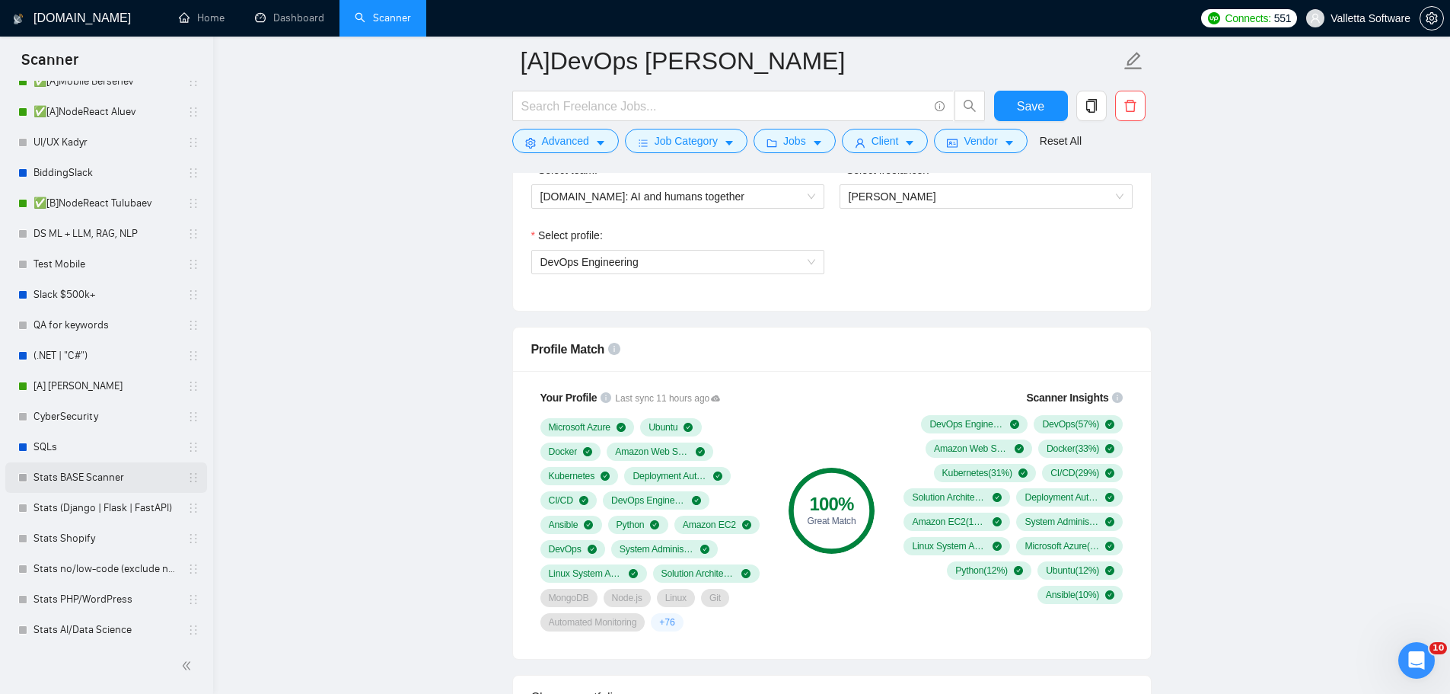
scroll to position [609, 0]
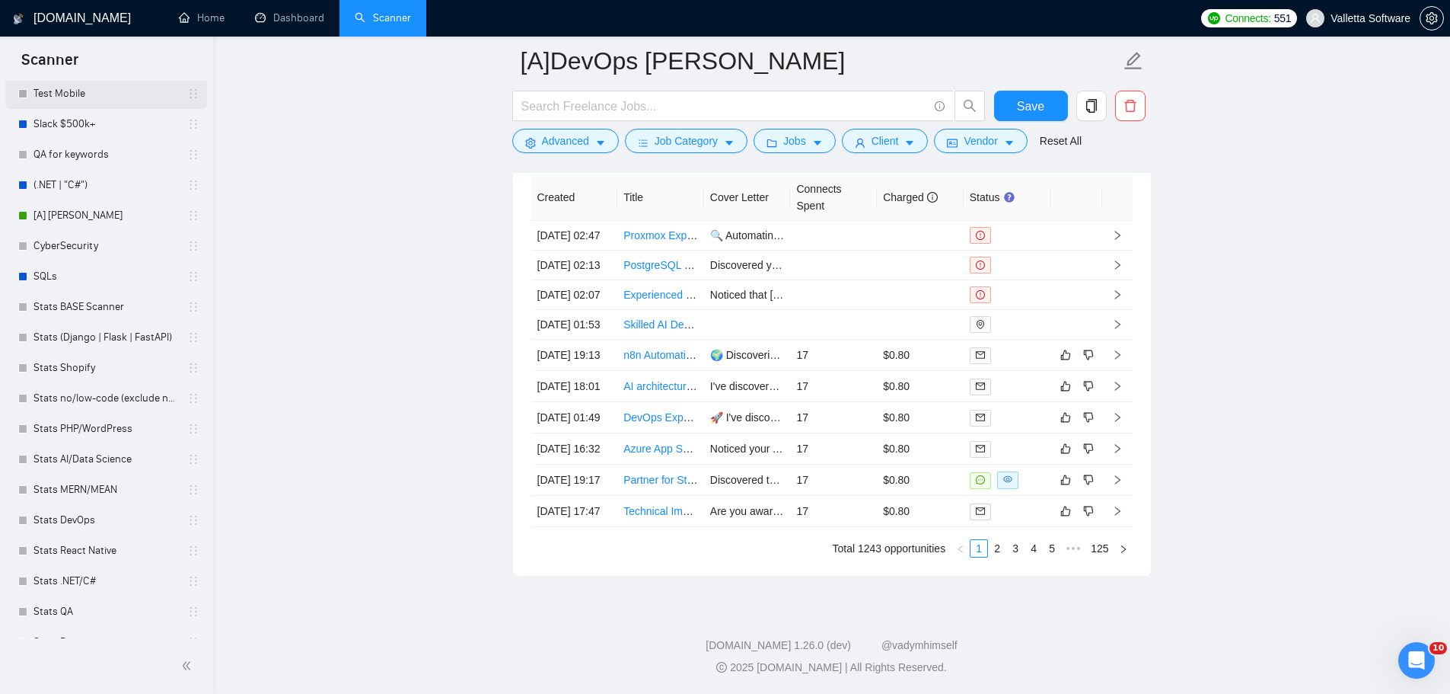
scroll to position [295, 0]
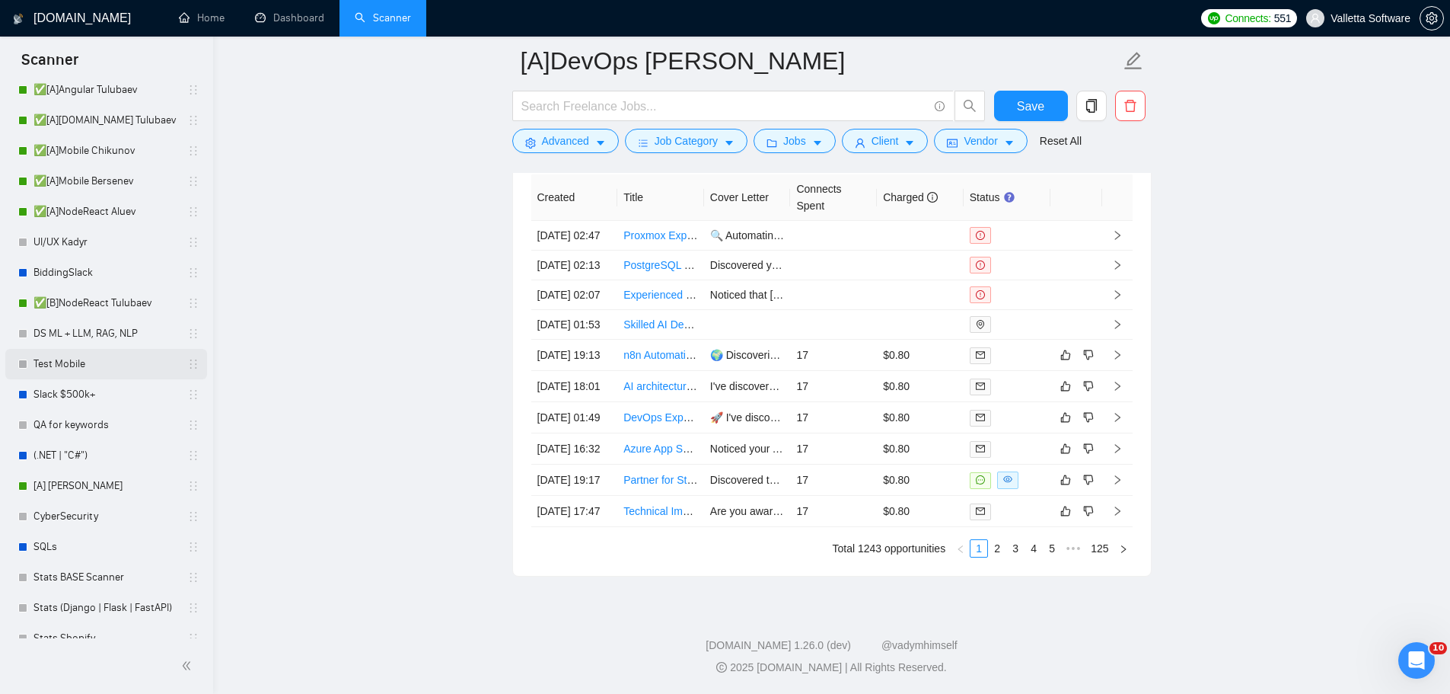
click at [85, 362] on link "Test Mobile" at bounding box center [106, 364] width 145 height 30
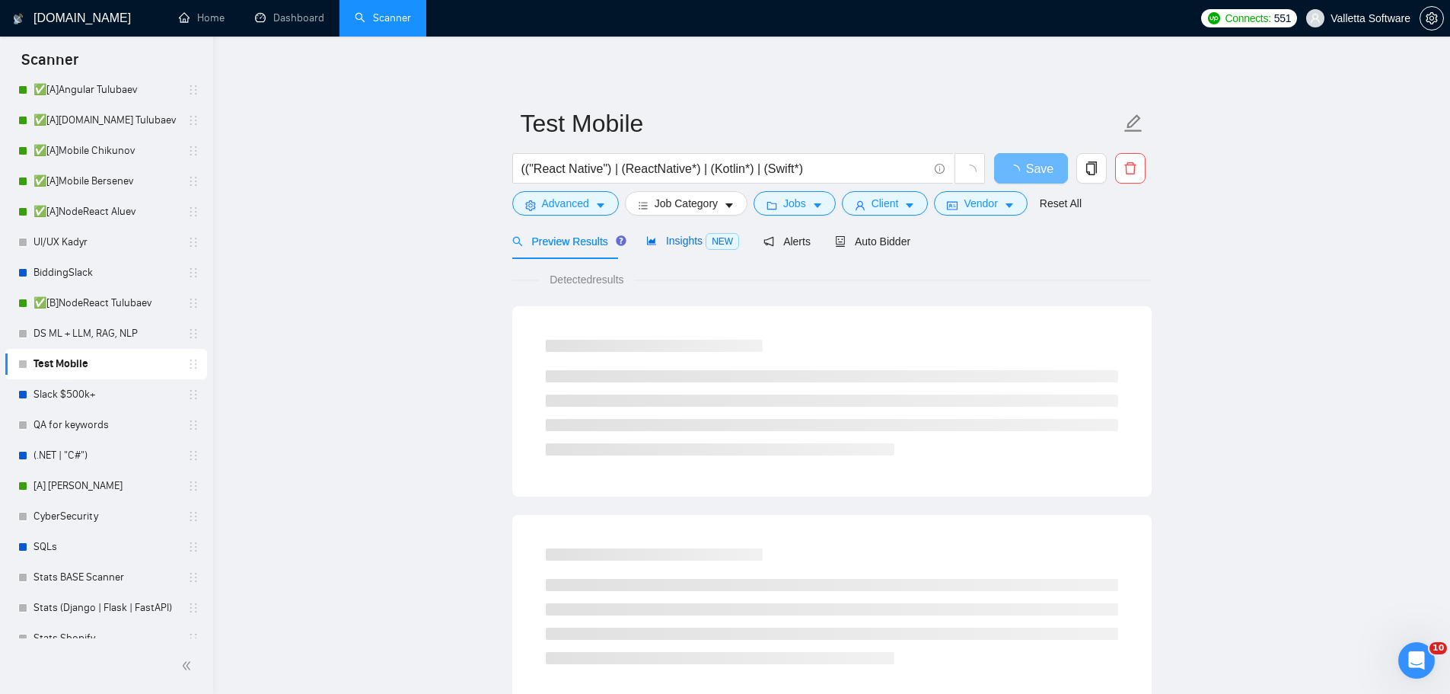
click at [682, 243] on span "Insights NEW" at bounding box center [692, 241] width 93 height 12
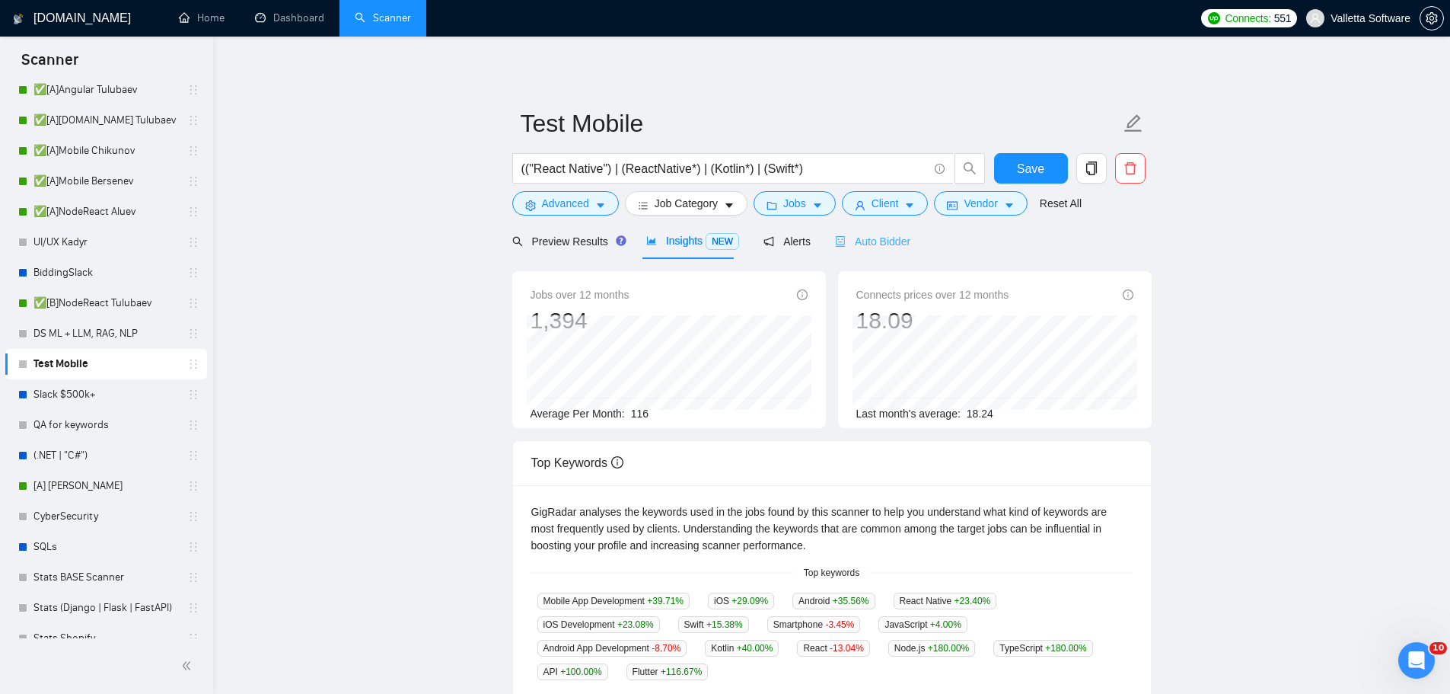
click at [893, 231] on div "Auto Bidder" at bounding box center [872, 241] width 75 height 36
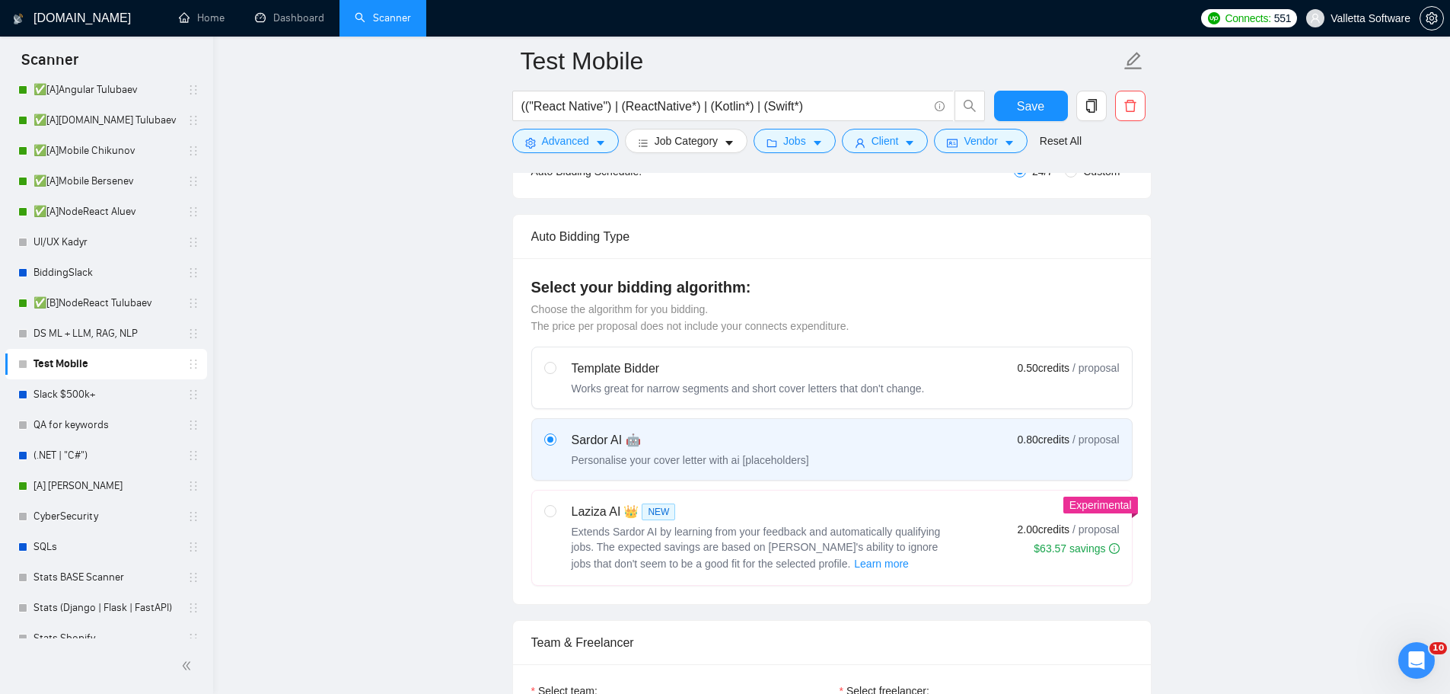
scroll to position [761, 0]
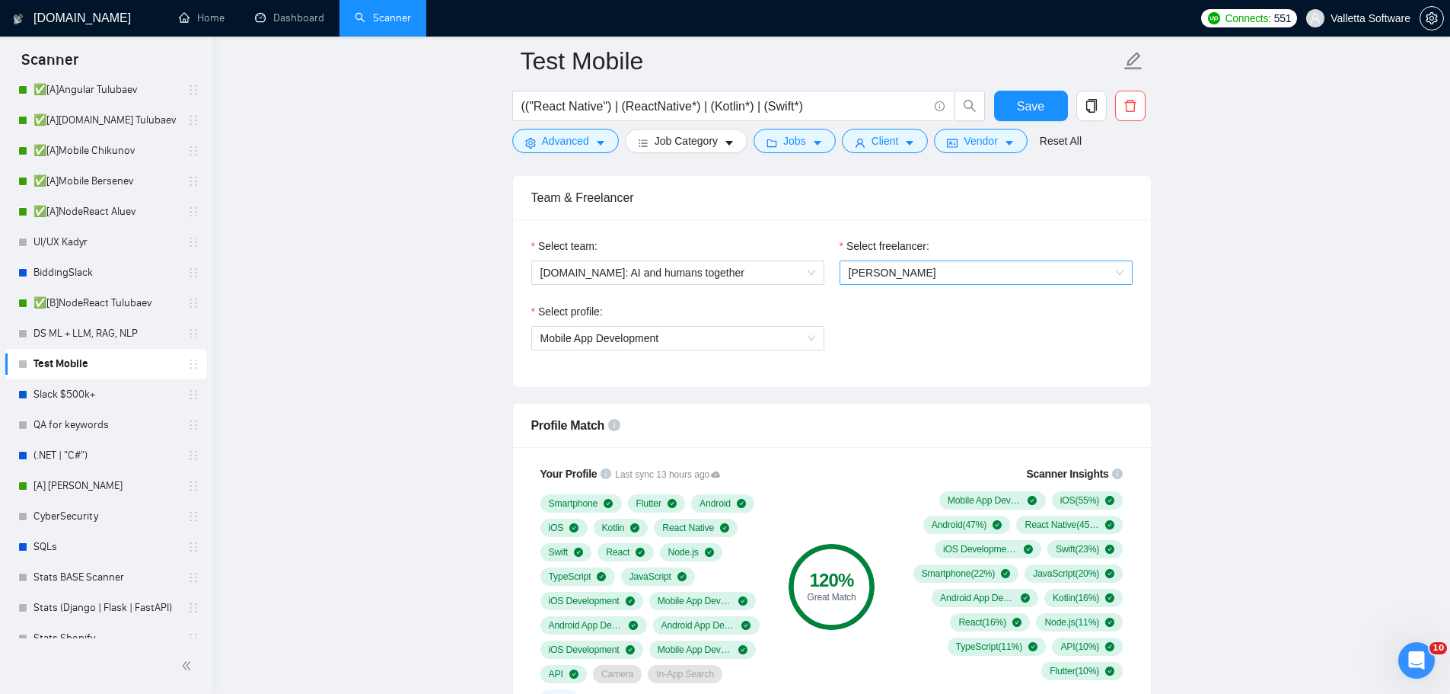
click at [936, 279] on span "[PERSON_NAME]" at bounding box center [986, 272] width 275 height 23
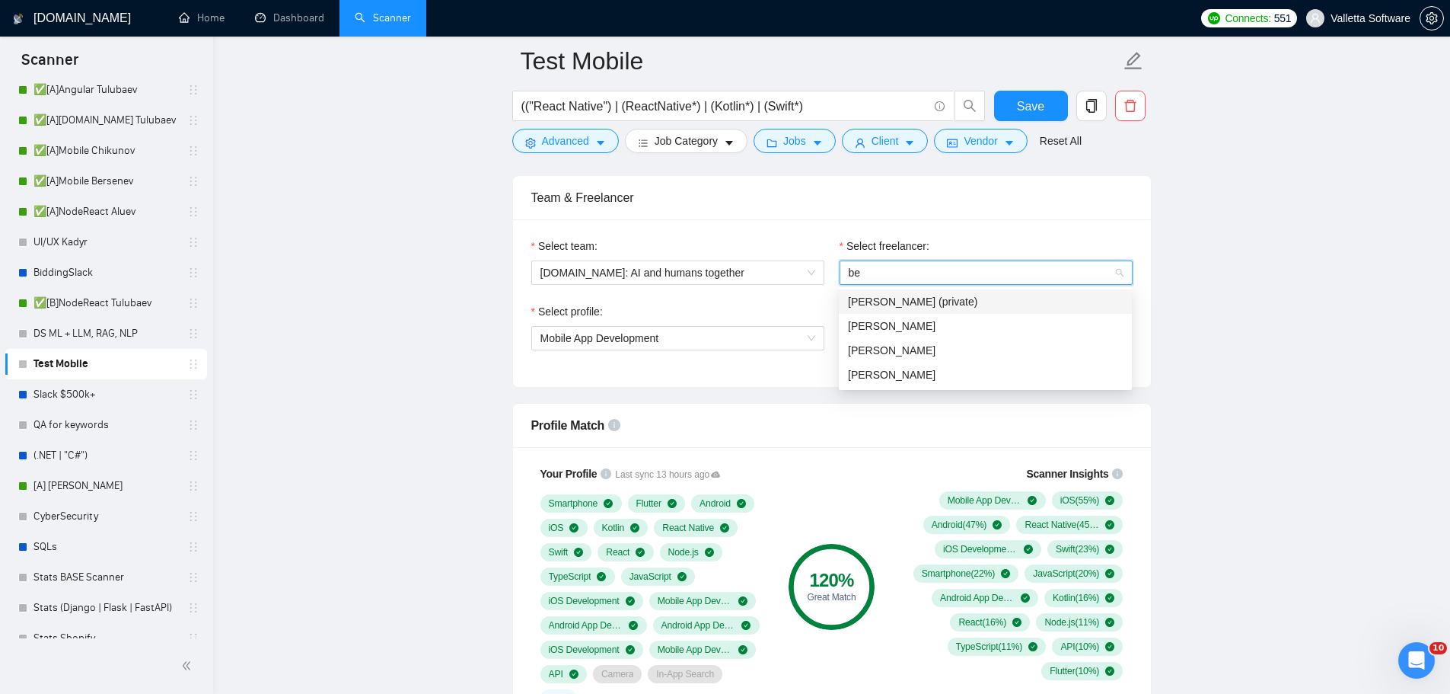
type input "ber"
drag, startPoint x: 919, startPoint y: 301, endPoint x: 787, endPoint y: 326, distance: 134.1
click at [919, 302] on span "[PERSON_NAME]" at bounding box center [892, 301] width 88 height 12
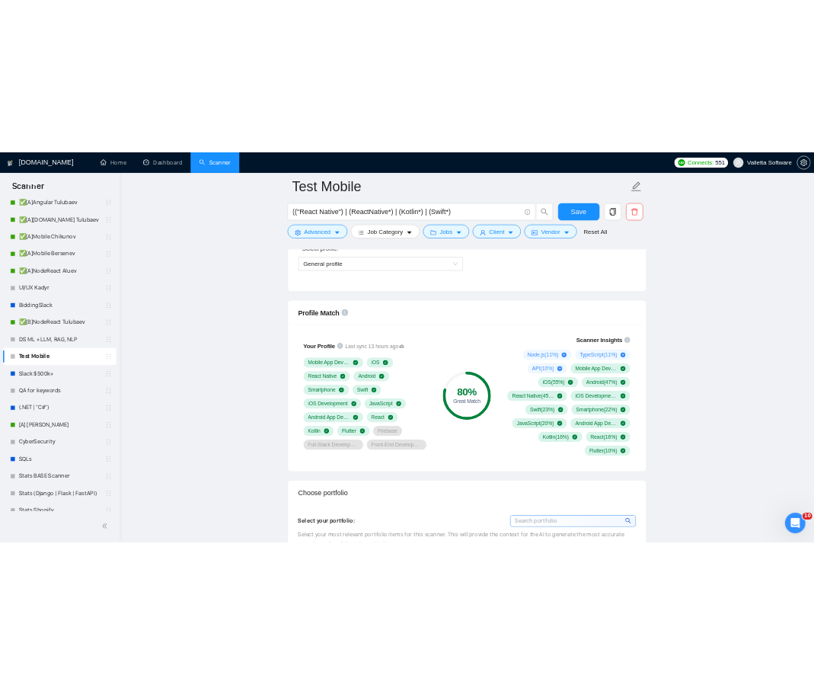
scroll to position [914, 0]
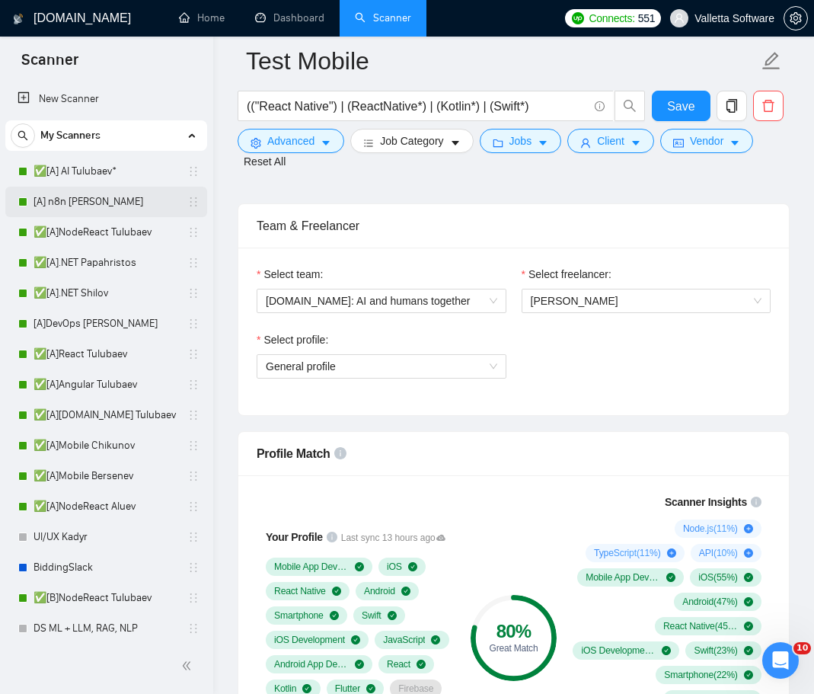
scroll to position [761, 0]
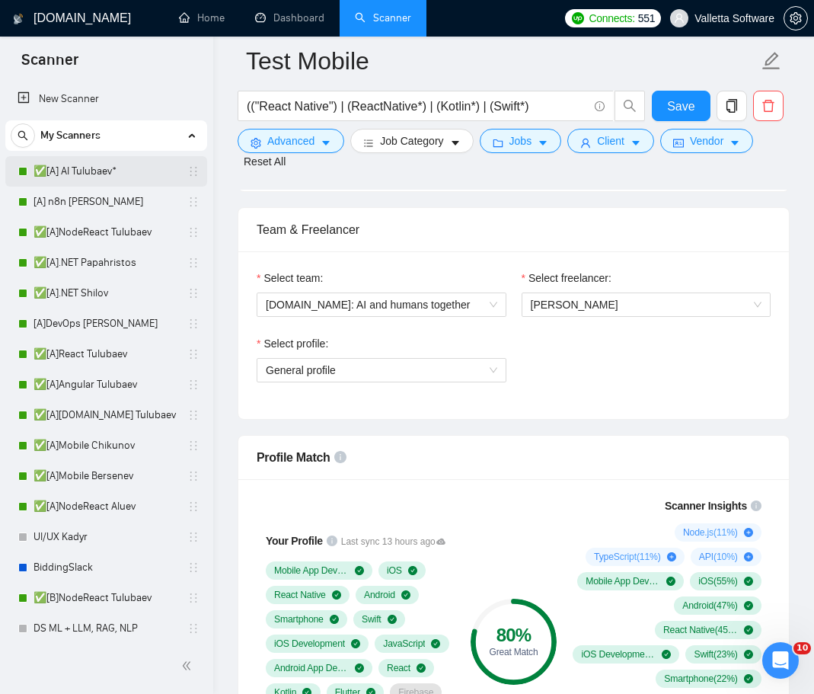
click at [91, 161] on link "✅[A] AI Tulubaev*" at bounding box center [106, 171] width 145 height 30
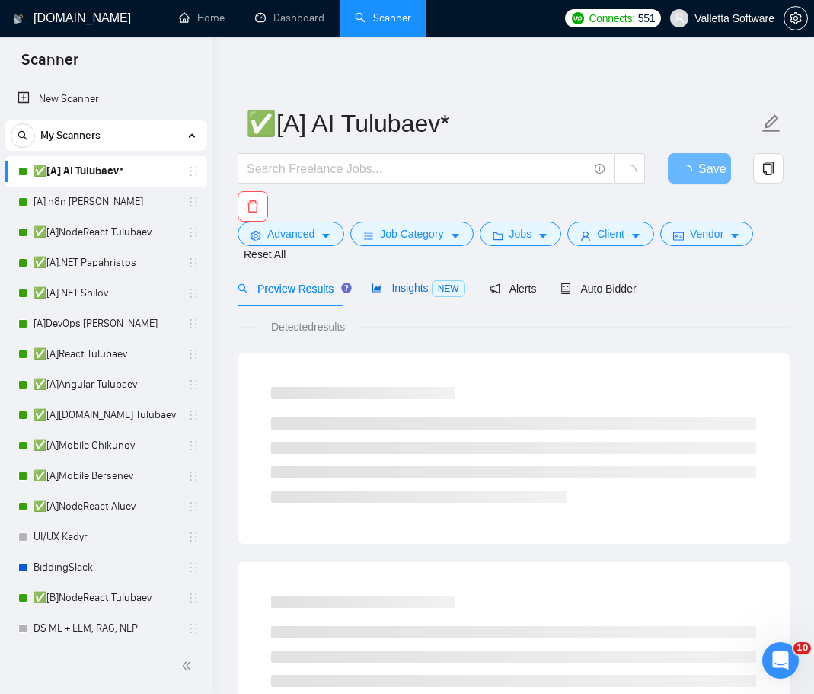
click at [372, 282] on span "Insights NEW" at bounding box center [418, 288] width 93 height 12
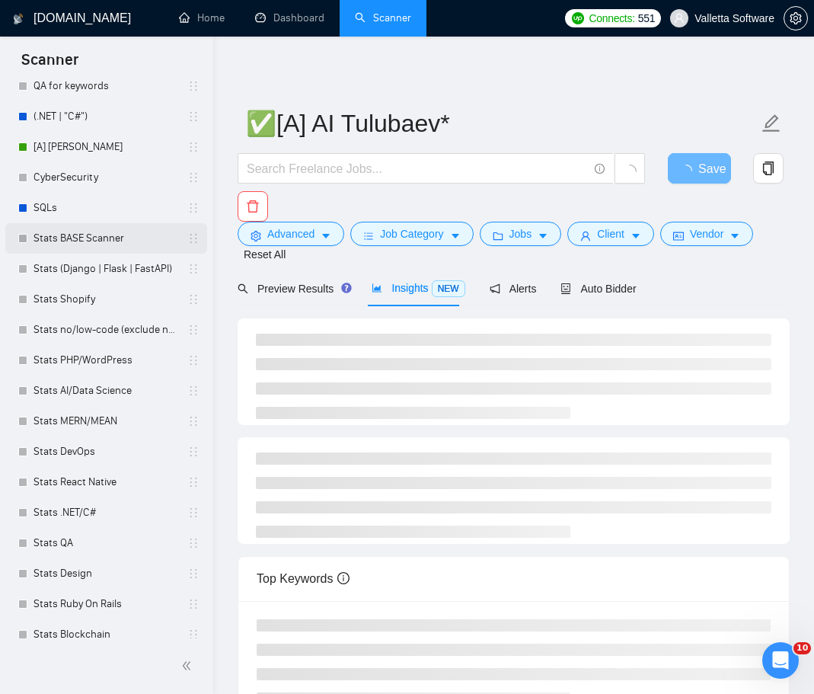
scroll to position [675, 0]
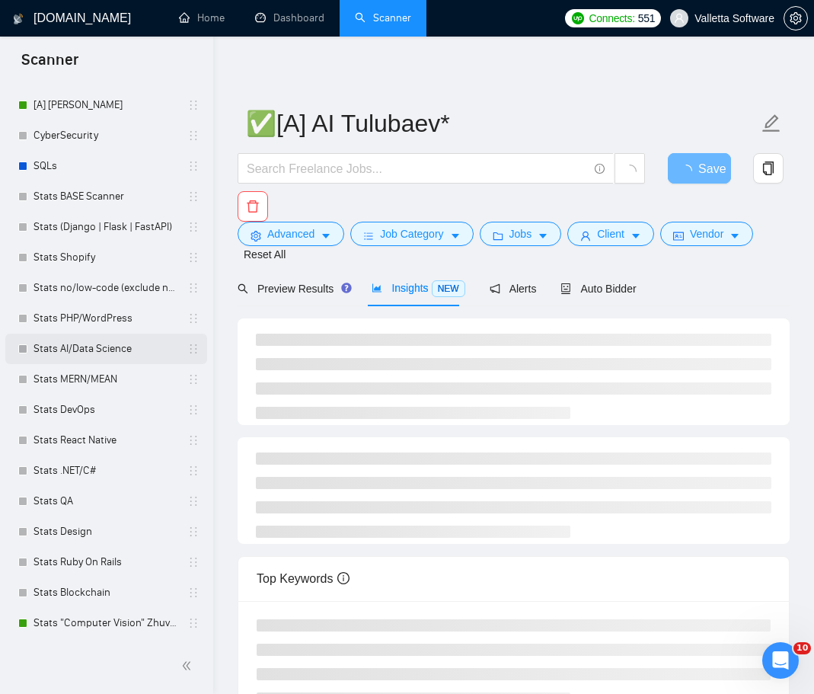
click at [104, 344] on link "Stats AI/Data Science" at bounding box center [106, 348] width 145 height 30
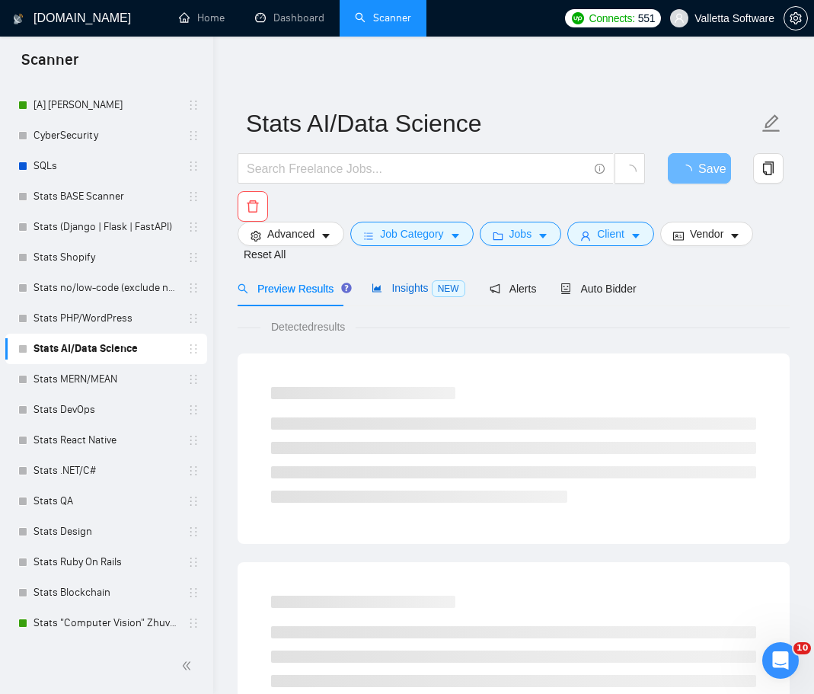
click at [408, 284] on span "Insights NEW" at bounding box center [418, 288] width 93 height 12
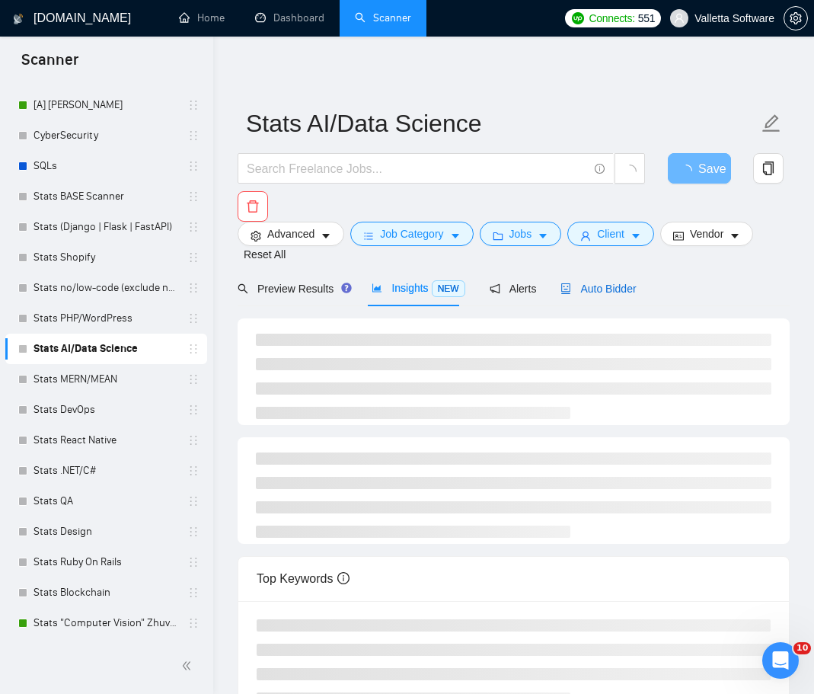
click at [607, 291] on span "Auto Bidder" at bounding box center [597, 288] width 75 height 12
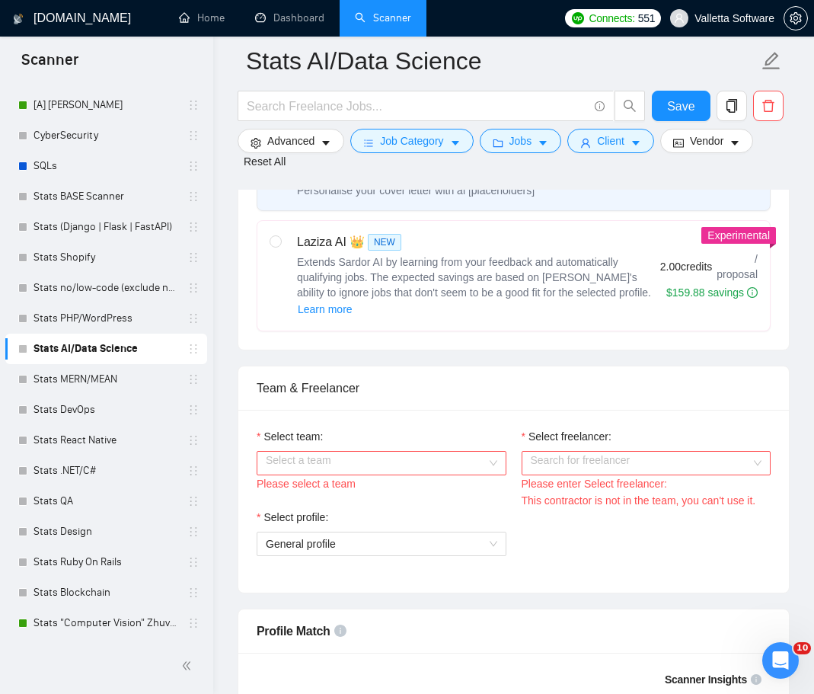
scroll to position [609, 0]
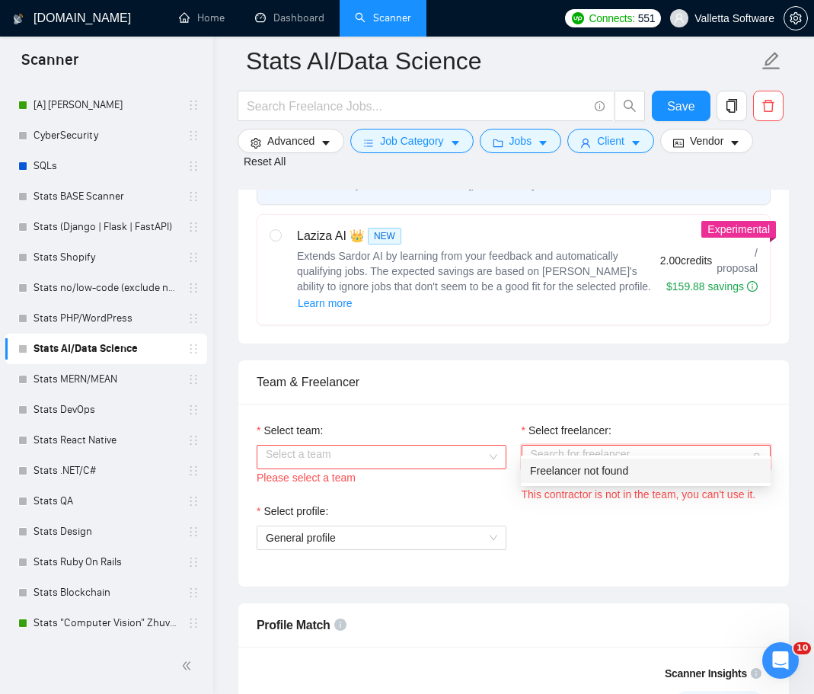
click at [602, 445] on input "Select freelancer:" at bounding box center [641, 456] width 221 height 23
click at [439, 445] on input "Select team:" at bounding box center [376, 456] width 221 height 23
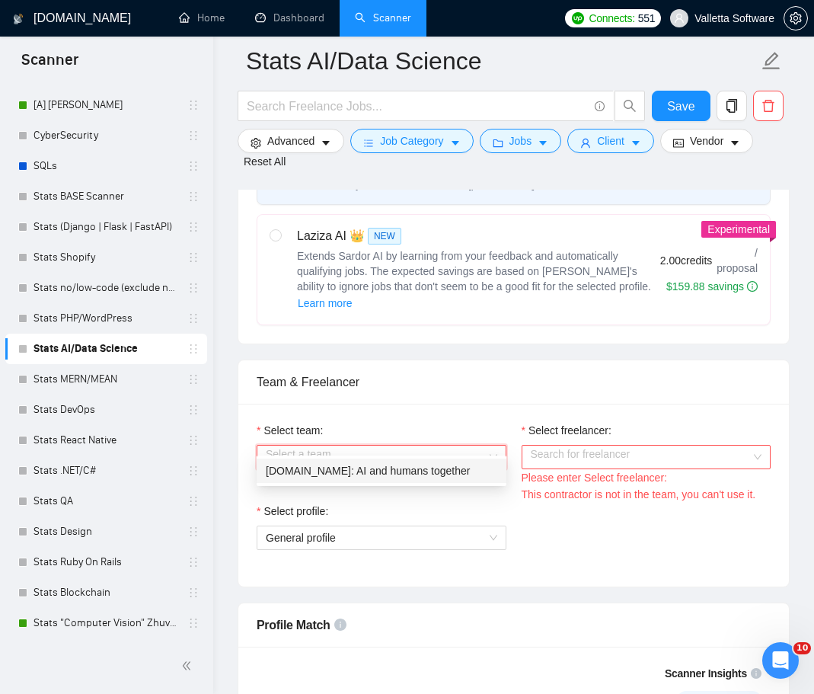
click at [432, 459] on div "[DOMAIN_NAME]: AI and humans together" at bounding box center [382, 470] width 250 height 24
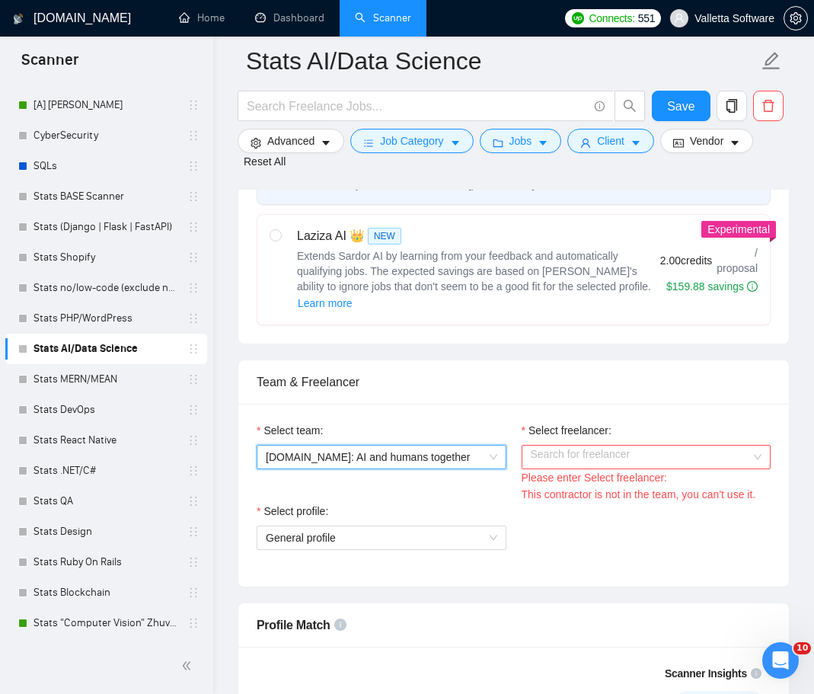
click at [570, 445] on input "Select freelancer:" at bounding box center [641, 456] width 221 height 23
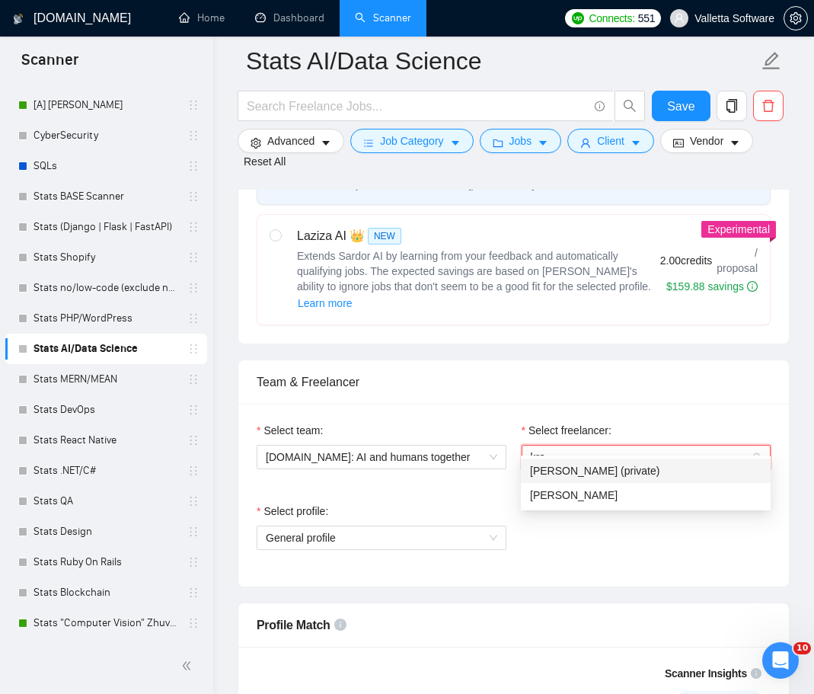
type input "kras"
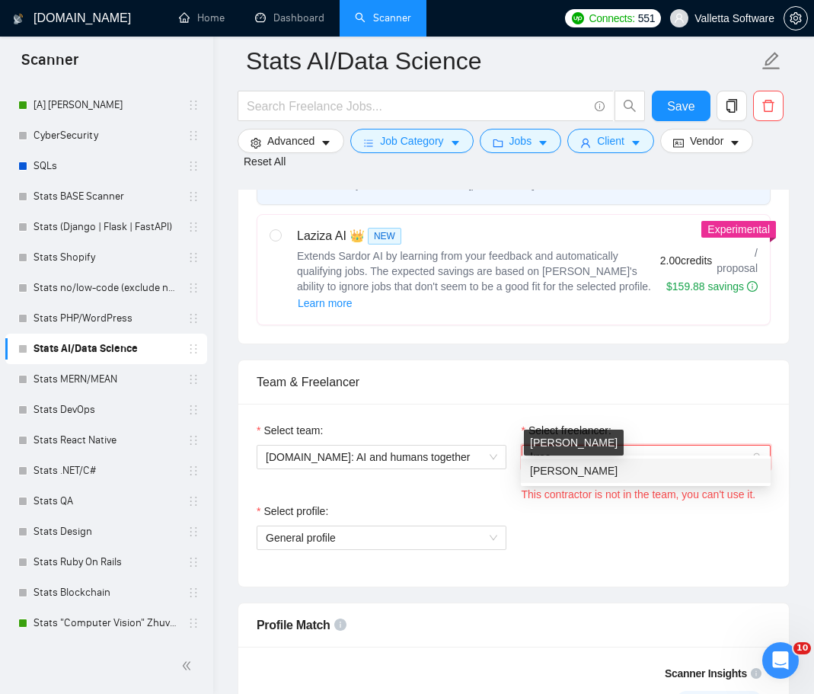
click at [585, 472] on span "[PERSON_NAME]" at bounding box center [574, 470] width 88 height 12
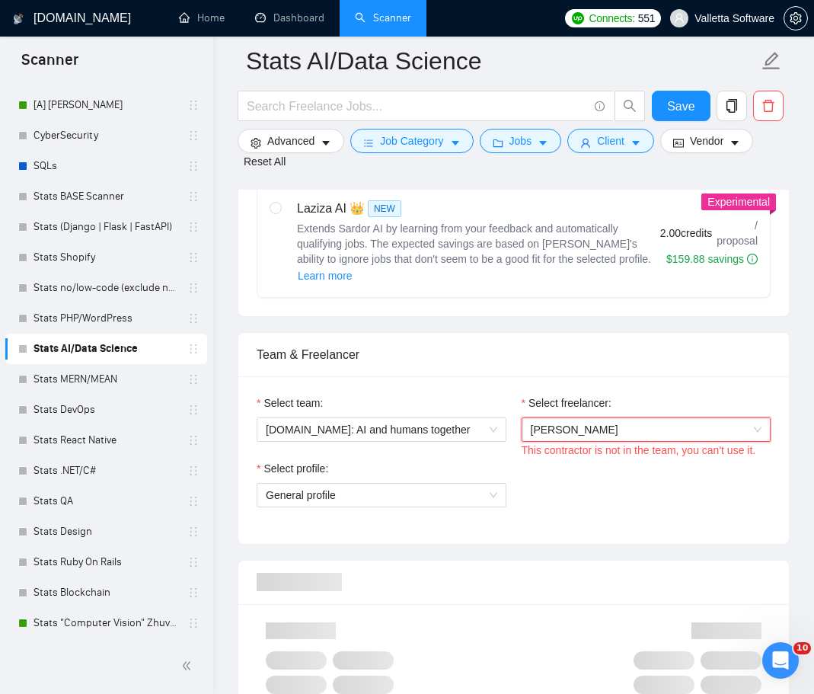
scroll to position [685, 0]
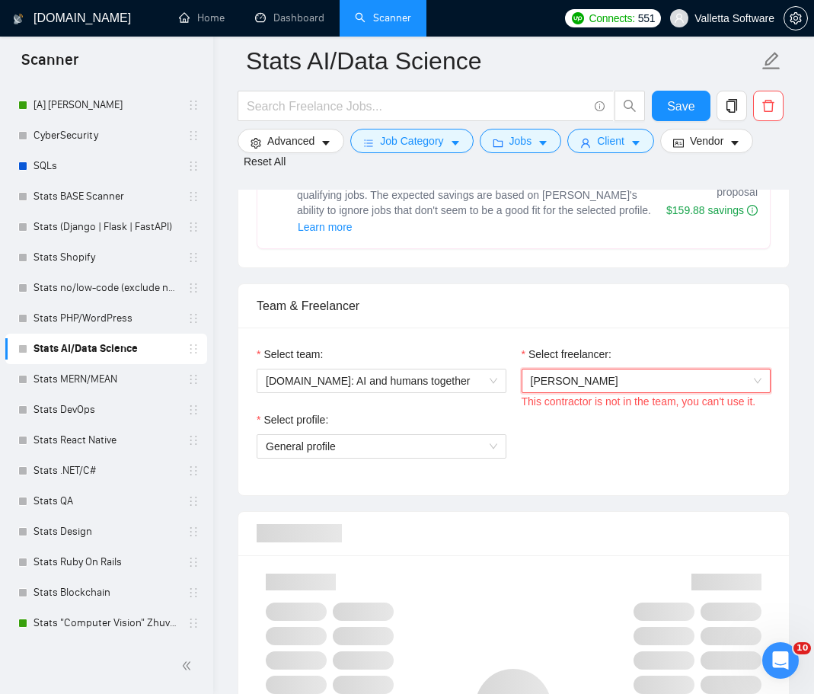
click at [599, 421] on div "Select profile: General profile" at bounding box center [513, 443] width 529 height 65
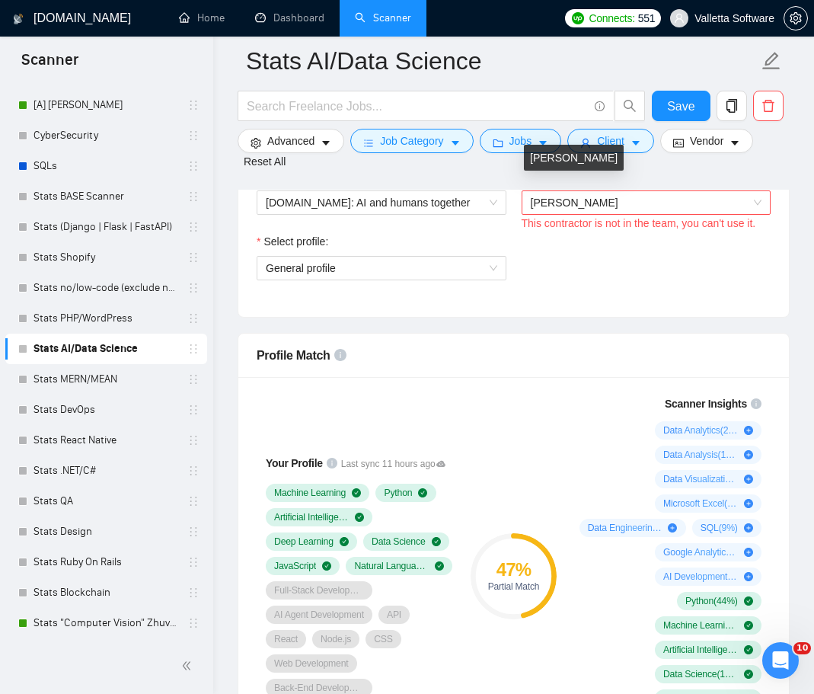
scroll to position [914, 0]
